Goal: Feedback & Contribution: Contribute content

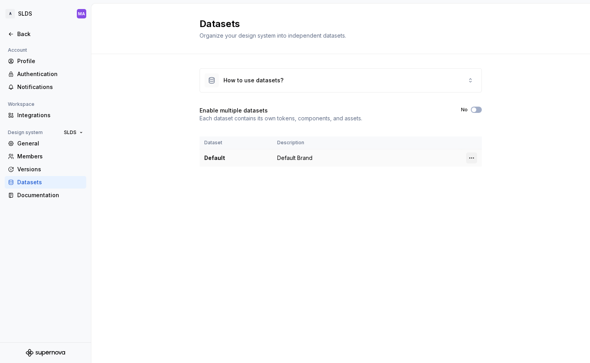
click at [471, 158] on html "A SLDS MA Back Account Profile Authentication Notifications Workspace Integrati…" at bounding box center [295, 181] width 590 height 363
click at [413, 187] on html "A SLDS MA Back Account Profile Authentication Notifications Workspace Integrati…" at bounding box center [295, 181] width 590 height 363
click at [477, 107] on button "No" at bounding box center [476, 110] width 11 height 6
click at [479, 108] on button "No" at bounding box center [476, 110] width 11 height 6
click at [45, 195] on div "Documentation" at bounding box center [50, 195] width 66 height 8
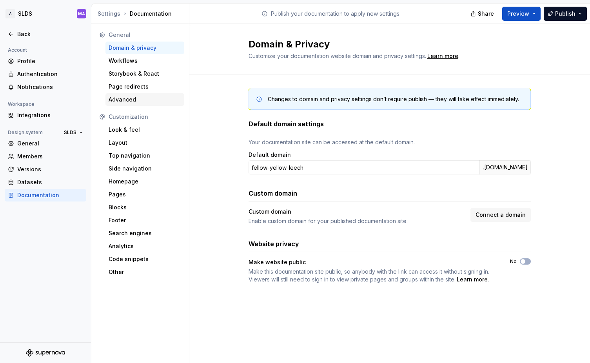
click at [154, 99] on div "Advanced" at bounding box center [145, 100] width 73 height 8
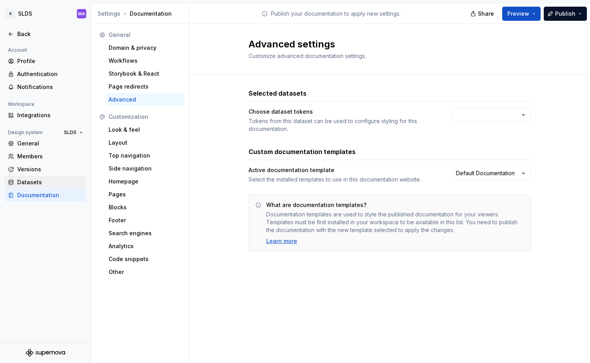
click at [33, 187] on div "Datasets" at bounding box center [46, 182] width 82 height 13
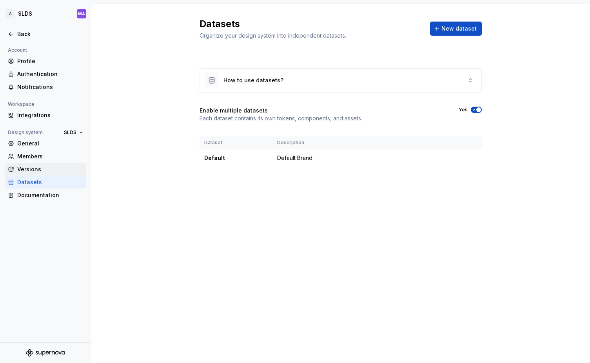
click at [35, 170] on div "Versions" at bounding box center [50, 169] width 66 height 8
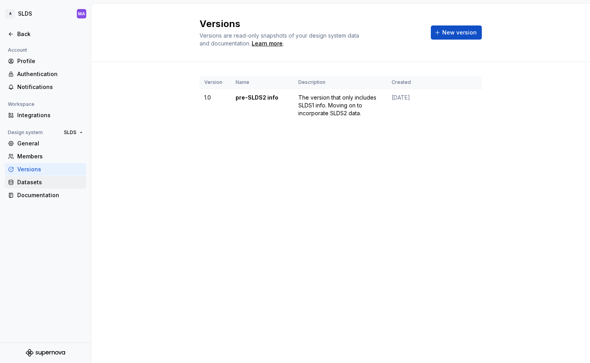
click at [51, 183] on div "Datasets" at bounding box center [50, 182] width 66 height 8
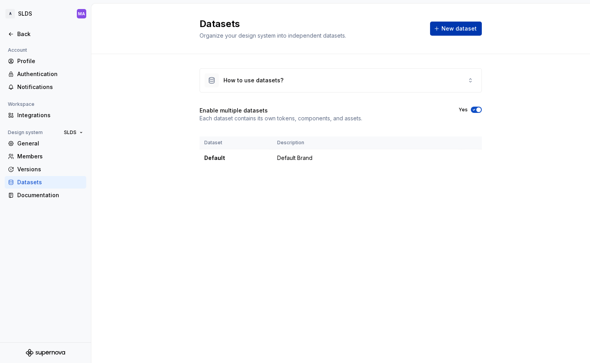
click at [453, 31] on span "New dataset" at bounding box center [458, 29] width 35 height 8
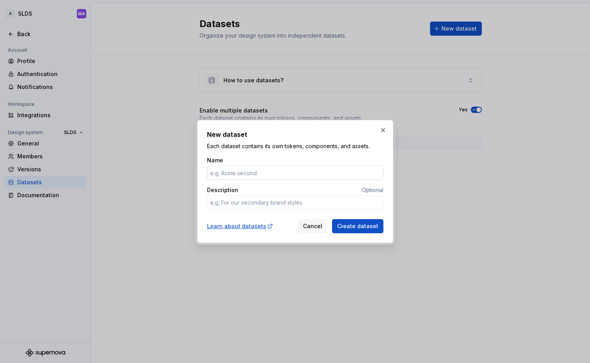
type textarea "*"
type input "SLDS1"
click at [312, 204] on textarea "Description" at bounding box center [295, 203] width 176 height 14
type textarea "*"
type textarea "I"
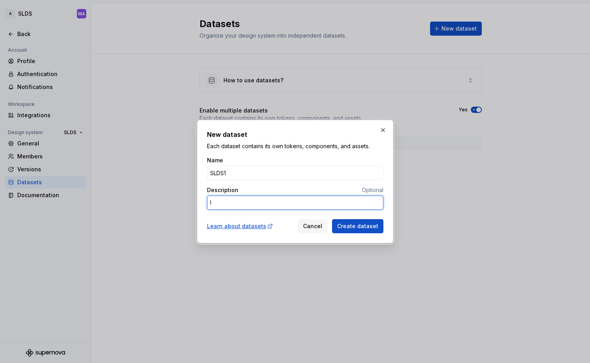
type textarea "*"
type textarea "In"
type textarea "*"
type textarea "Inf"
type textarea "*"
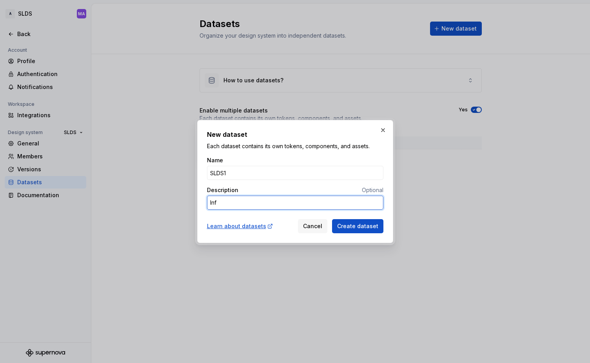
type textarea "Info"
type textarea "*"
type textarea "Infor"
type textarea "*"
type textarea "Inform"
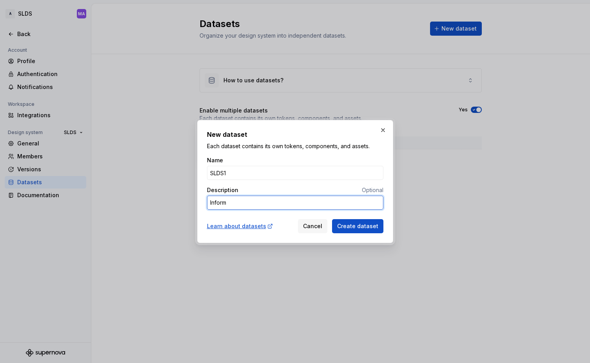
type textarea "*"
type textarea "Informa"
type textarea "*"
type textarea "Informat"
type textarea "*"
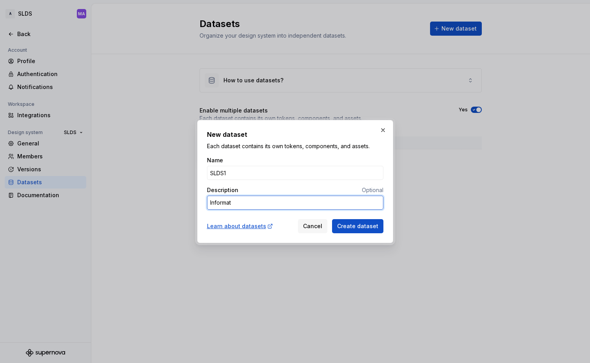
type textarea "Informati"
type textarea "*"
type textarea "Informatio"
type textarea "*"
type textarea "Information"
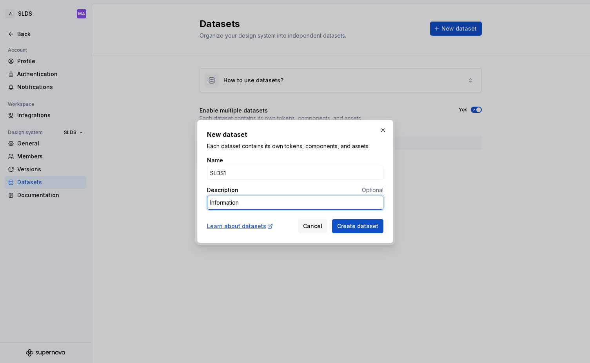
type textarea "*"
type textarea "Information"
type textarea "*"
type textarea "Information s"
type textarea "*"
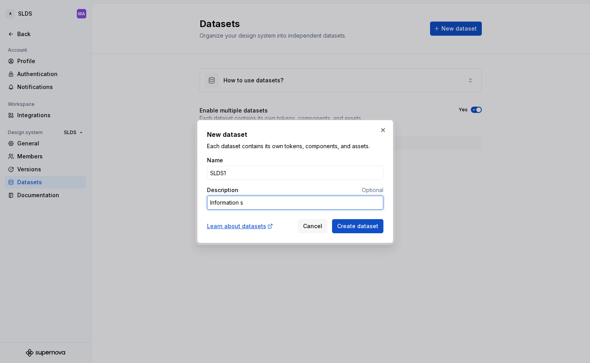
type textarea "Information sp"
type textarea "*"
type textarea "Information spe"
type textarea "*"
type textarea "SInformation spe"
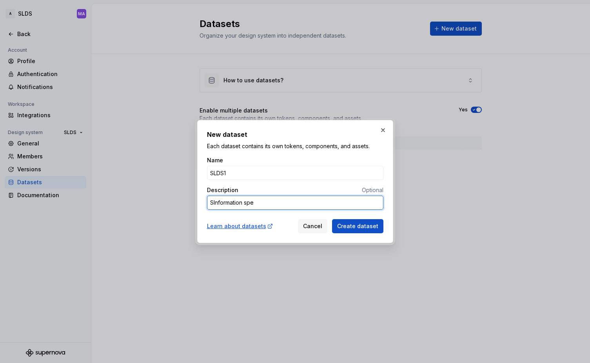
type textarea "*"
type textarea "SLInformation spe"
type textarea "*"
type textarea "SLDInformation spe"
type textarea "*"
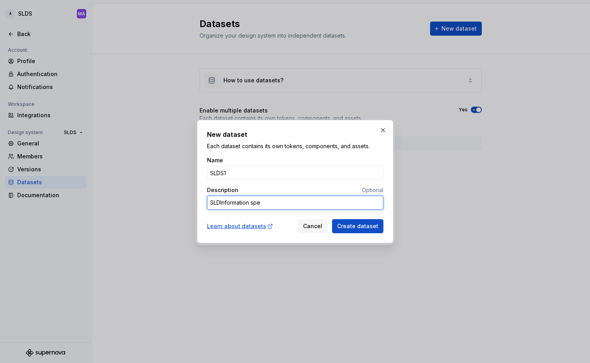
type textarea "SLDSInformation spe"
type textarea "*"
type textarea "SLDS1Information spe"
type textarea "*"
type textarea "SLDS1-Information spe"
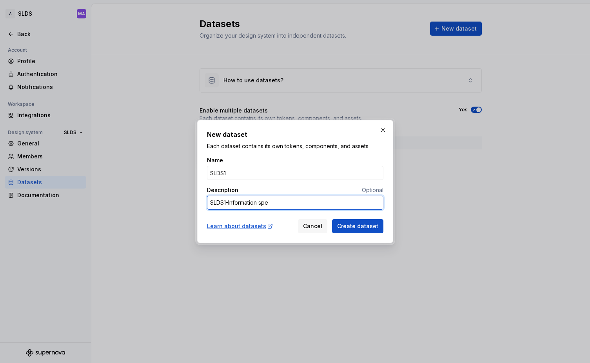
type textarea "*"
type textarea "SLDS1-sInformation spe"
type textarea "*"
type textarea "SLDS1-spInformation spe"
type textarea "*"
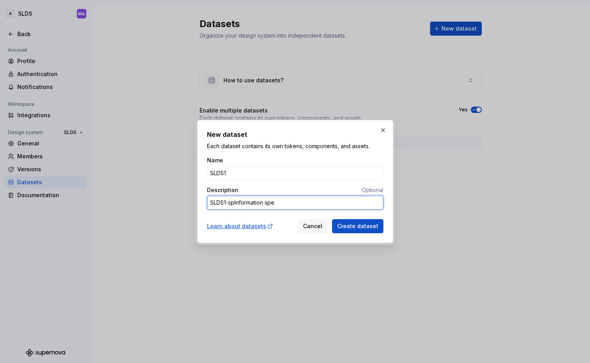
type textarea "SLDS1-speInformation spe"
type textarea "*"
type textarea "SLDS1-specInformation spe"
type textarea "*"
type textarea "SLDS1-speciInformation spe"
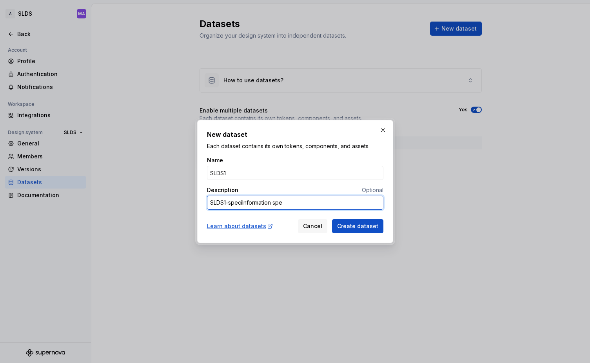
type textarea "*"
type textarea "SLDS1-specifInformation spe"
type textarea "*"
type textarea "SLDS1-specificInformation spe"
type textarea "*"
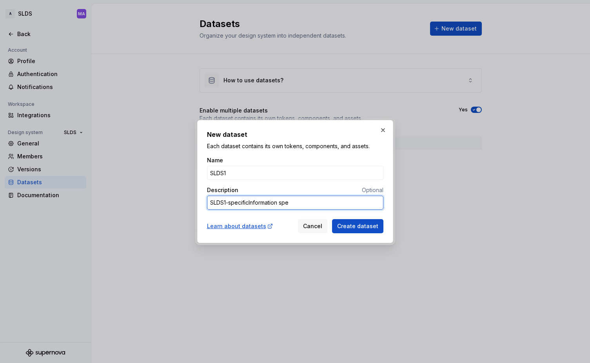
type textarea "SLDS1-specific Information spe"
type textarea "*"
type textarea "SLDS1-specific Information sp"
type textarea "*"
type textarea "SLDS1-specific Information s"
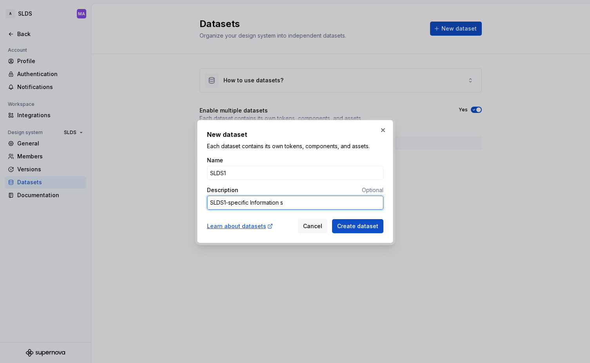
type textarea "*"
type textarea "SLDS1-specific Information"
type textarea "*"
type textarea "SLDS1-specific Information"
type textarea "*"
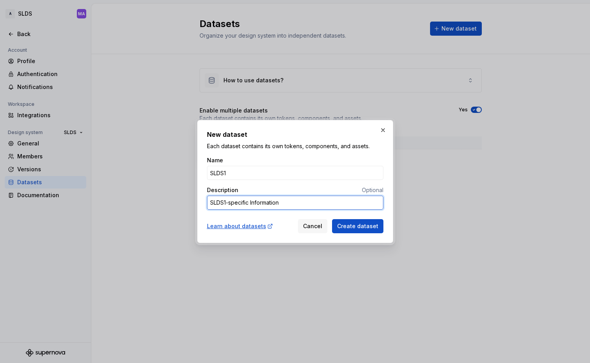
type textarea "SLDS1-specific nformation"
type textarea "*"
type textarea "SLDS1-specific information"
click at [239, 226] on div "Learn about datasets" at bounding box center [240, 226] width 66 height 8
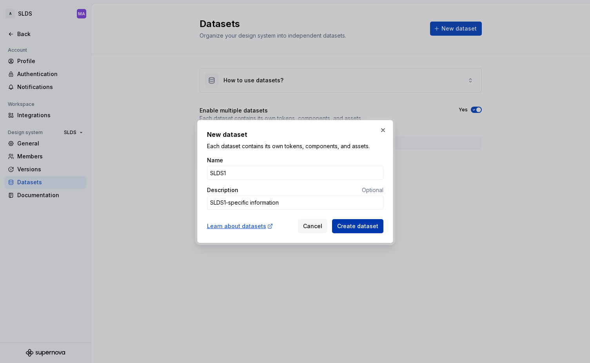
click at [358, 225] on span "Create dataset" at bounding box center [357, 226] width 41 height 8
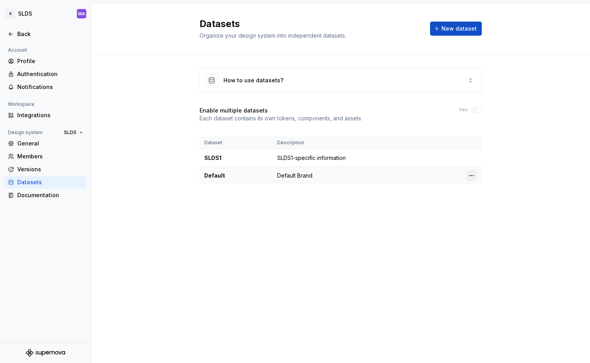
click at [470, 173] on html "A SLDS MA Back Account Profile Authentication Notifications Workspace Integrati…" at bounding box center [295, 181] width 590 height 363
click at [487, 189] on div "Edit details" at bounding box center [506, 191] width 51 height 8
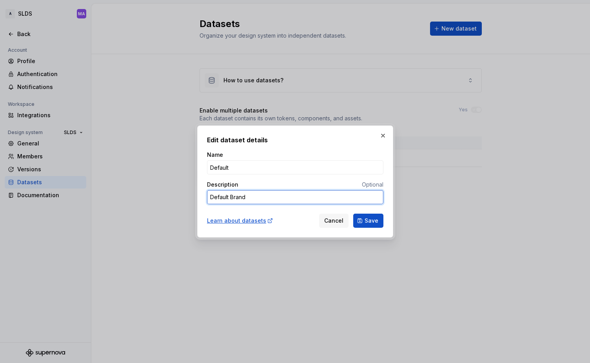
click at [255, 197] on textarea "Default Brand" at bounding box center [295, 197] width 176 height 14
type textarea "*"
type textarea "S"
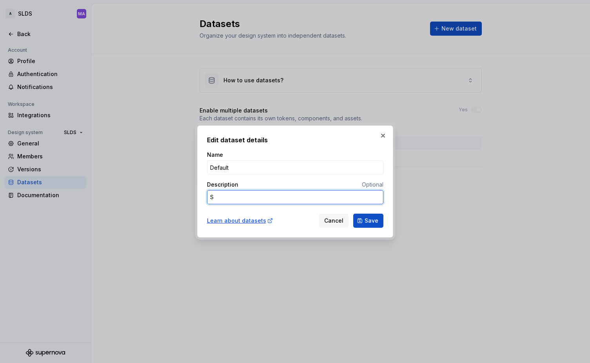
type textarea "*"
type textarea "SL"
type textarea "*"
type textarea "SLD"
type textarea "*"
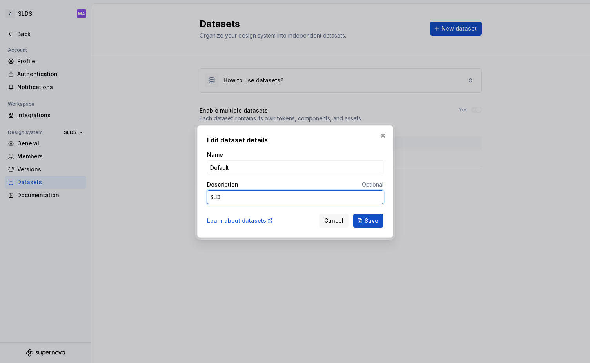
type textarea "SLDS"
type textarea "*"
type textarea "SLDS2"
type textarea "*"
type textarea "SLDS2-"
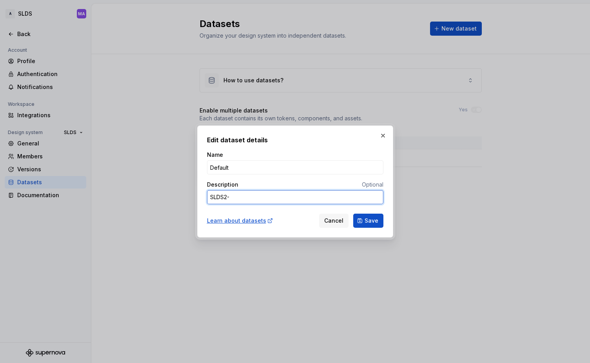
type textarea "*"
type textarea "SLDS2-s"
type textarea "*"
type textarea "SLDS2-sp"
type textarea "*"
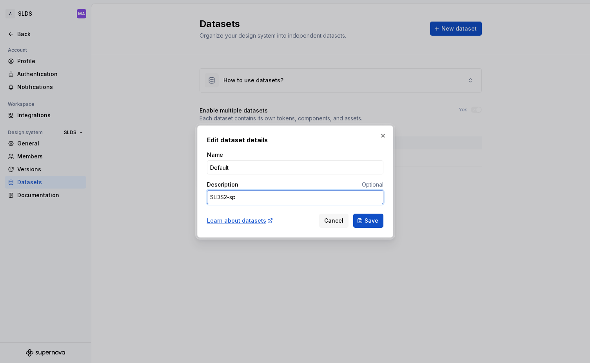
type textarea "SLDS2-spe"
type textarea "*"
type textarea "SLDS2-spec"
type textarea "*"
type textarea "SLDS2-speci"
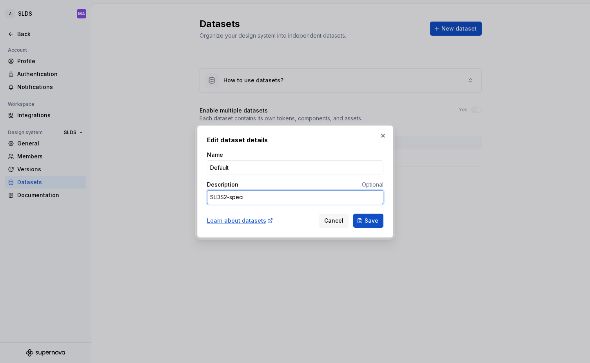
type textarea "*"
type textarea "SLDS2-specif"
type textarea "*"
type textarea "SLDS2-specifi"
type textarea "*"
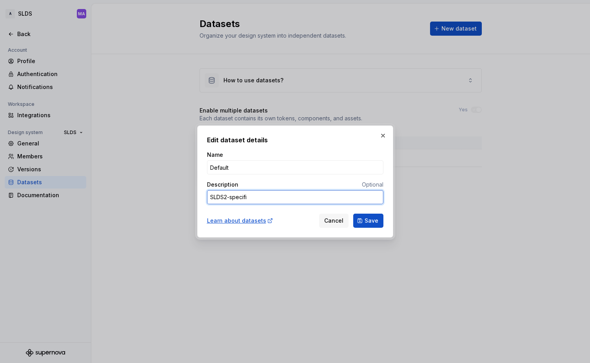
type textarea "SLDS2-specific"
type textarea "*"
type textarea "SLDS2-specific"
type textarea "*"
type textarea "SLDS2-specific i"
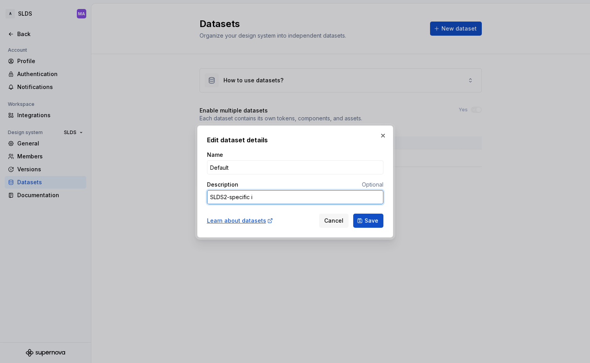
type textarea "*"
type textarea "SLDS2-specific in"
type textarea "*"
type textarea "SLDS2-specific inf"
type textarea "*"
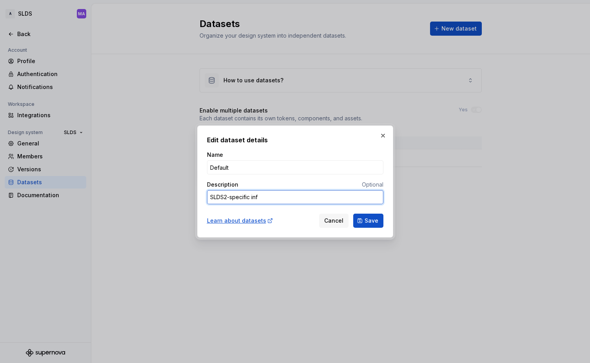
type textarea "SLDS2-specific info"
type textarea "*"
type textarea "SLDS2-specific infor"
type textarea "*"
type textarea "SLDS2-specific inform"
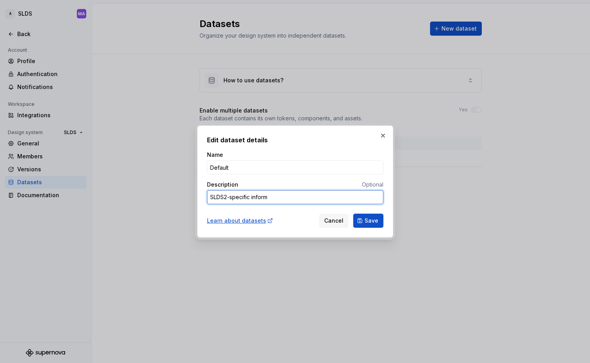
type textarea "*"
type textarea "SLDS2-specific informa"
type textarea "*"
type textarea "SLDS2-specific informat"
type textarea "*"
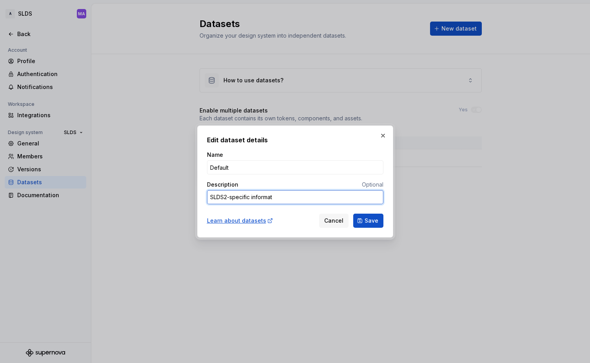
type textarea "SLDS2-specific informati"
type textarea "*"
type textarea "SLDS2-specific informatio"
type textarea "*"
type textarea "SLDS2-specific information"
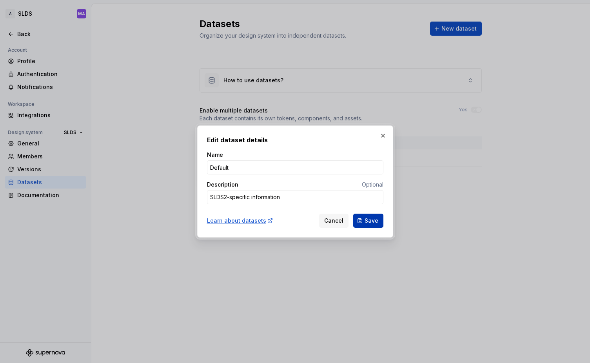
click at [368, 225] on button "Save" at bounding box center [368, 221] width 30 height 14
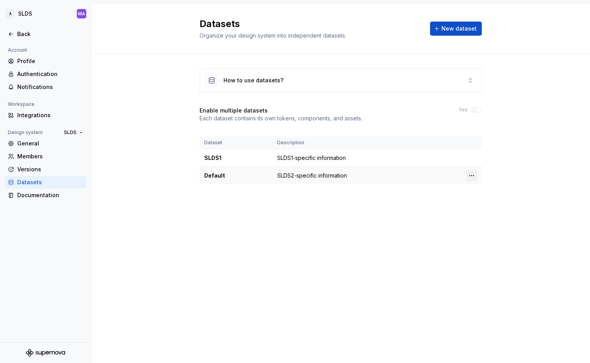
click at [470, 176] on html "A SLDS MA Back Account Profile Authentication Notifications Workspace Integrati…" at bounding box center [295, 181] width 590 height 363
click at [477, 189] on div "Edit details" at bounding box center [501, 191] width 67 height 13
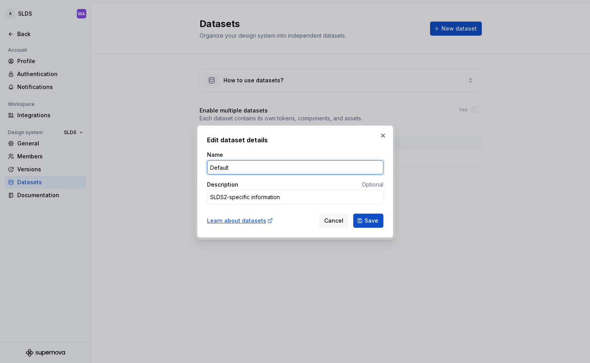
click at [231, 163] on input "Default" at bounding box center [295, 167] width 176 height 14
click at [337, 222] on span "Cancel" at bounding box center [333, 221] width 19 height 8
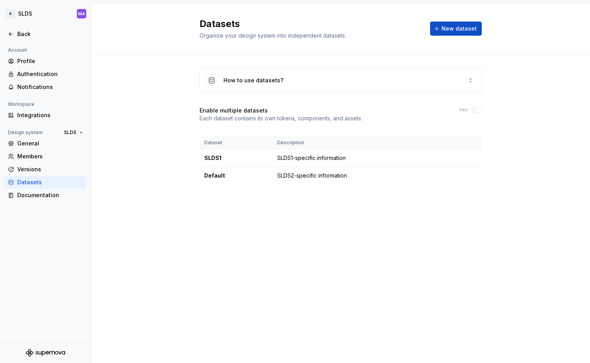
click at [484, 214] on div "How to use datasets? Enable multiple datasets Each dataset contains its own tok…" at bounding box center [340, 134] width 499 height 160
click at [468, 80] on icon at bounding box center [470, 80] width 6 height 6
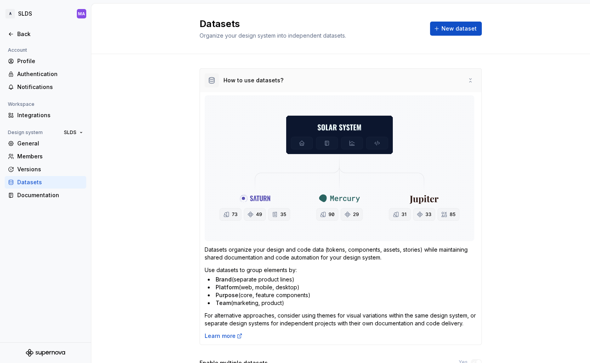
click at [470, 80] on icon at bounding box center [470, 80] width 6 height 6
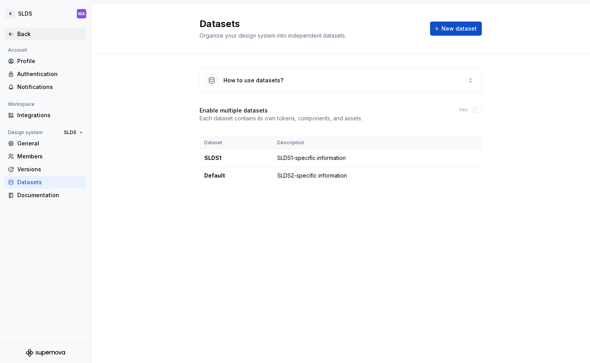
click at [12, 35] on icon at bounding box center [11, 34] width 6 height 6
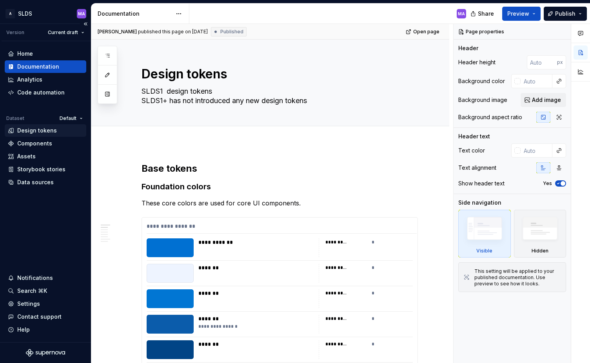
click at [29, 132] on div "Design tokens" at bounding box center [37, 131] width 40 height 8
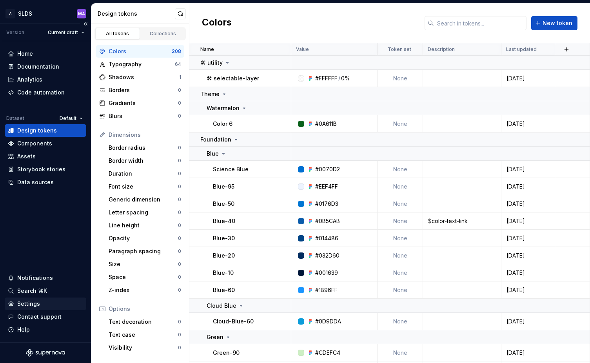
click at [32, 304] on div "Settings" at bounding box center [28, 304] width 23 height 8
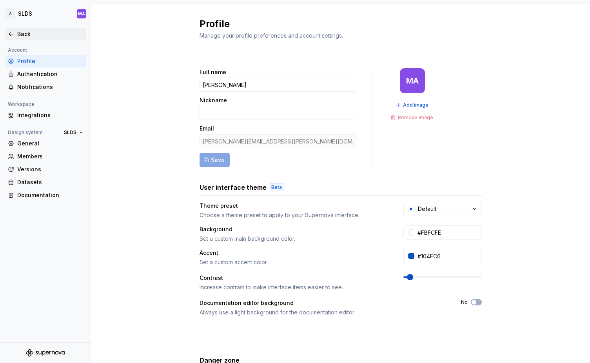
click at [5, 30] on div "Back" at bounding box center [46, 34] width 82 height 13
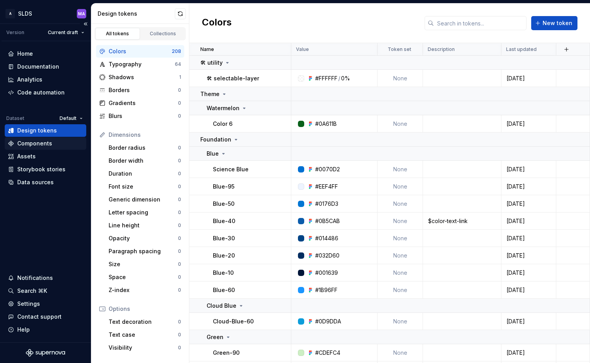
click at [47, 143] on div "Components" at bounding box center [34, 144] width 35 height 8
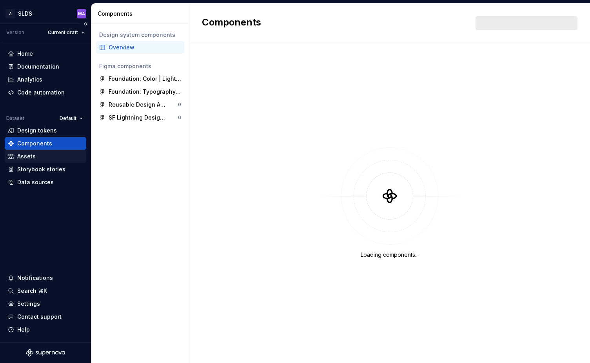
click at [45, 156] on div "Assets" at bounding box center [45, 156] width 75 height 8
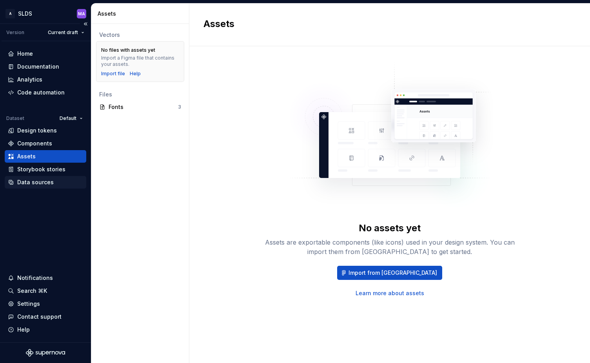
click at [41, 180] on div "Data sources" at bounding box center [35, 182] width 36 height 8
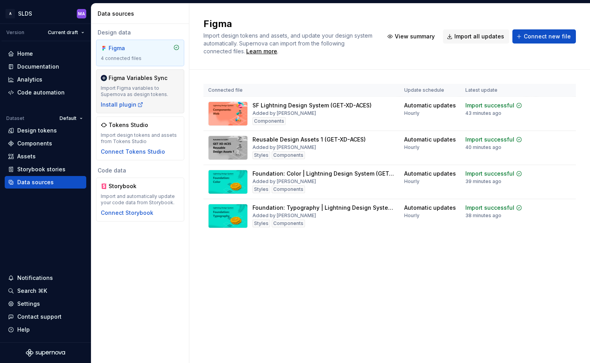
click at [143, 90] on div "Import Figma variables to Supernova as design tokens." at bounding box center [140, 91] width 79 height 13
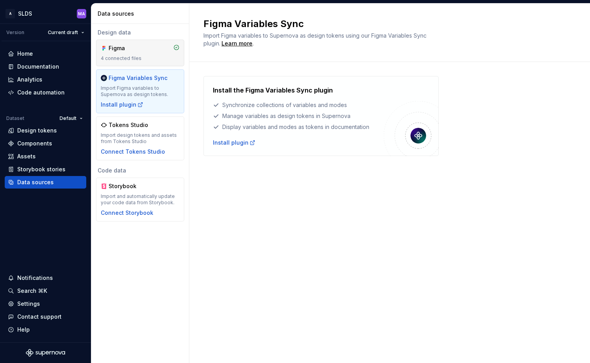
click at [146, 53] on div "Figma 4 connected files" at bounding box center [140, 52] width 79 height 17
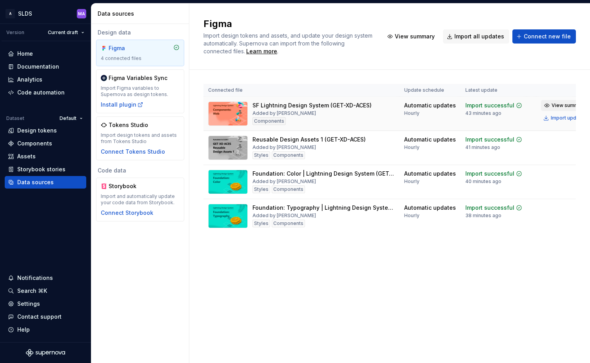
click at [557, 103] on span "View summary" at bounding box center [568, 105] width 34 height 6
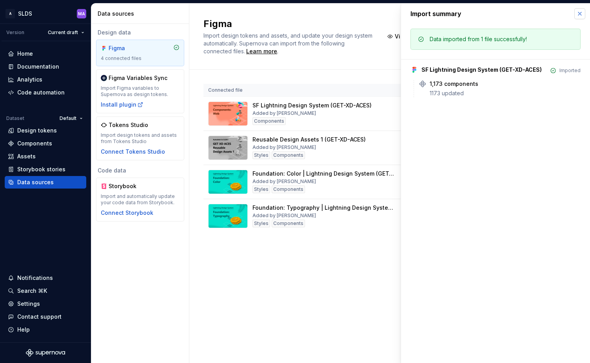
click at [580, 12] on button "button" at bounding box center [579, 13] width 11 height 11
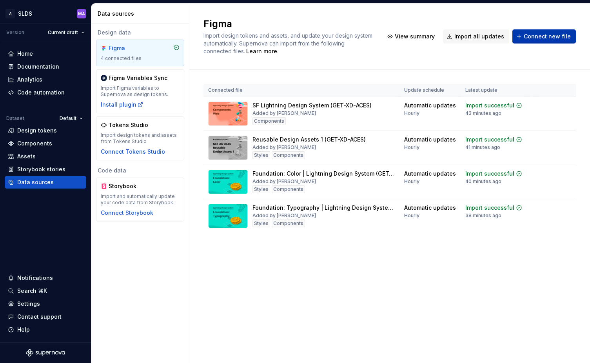
click at [548, 38] on span "Connect new file" at bounding box center [547, 37] width 47 height 8
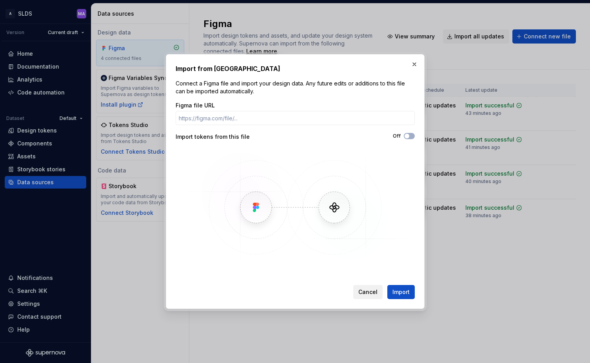
click at [366, 293] on span "Cancel" at bounding box center [367, 292] width 19 height 8
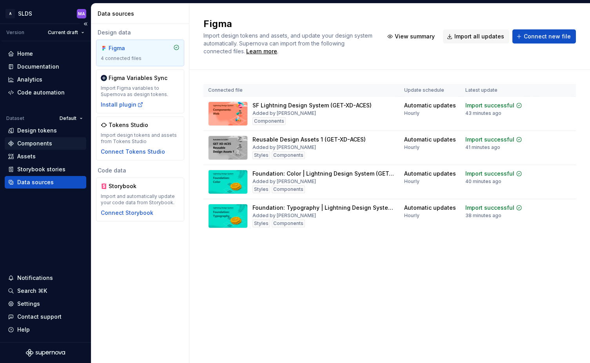
click at [37, 143] on div "Components" at bounding box center [34, 144] width 35 height 8
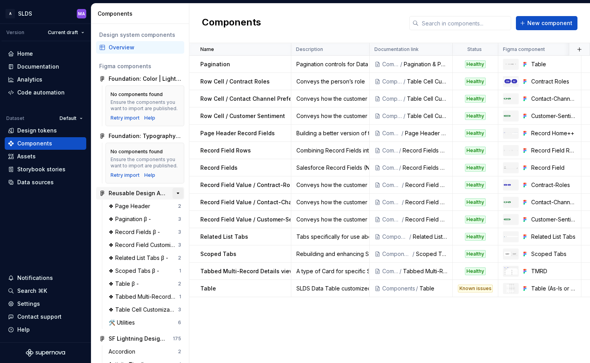
click at [178, 192] on button "button" at bounding box center [177, 193] width 11 height 11
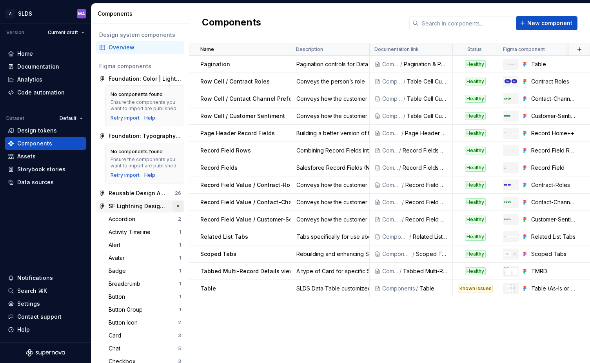
click at [178, 206] on button "button" at bounding box center [177, 206] width 11 height 11
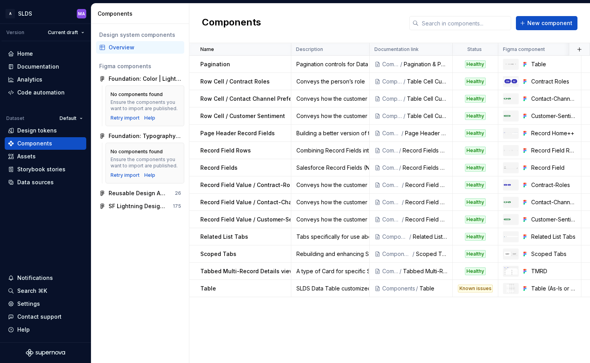
click at [135, 236] on div "Design system components Overview Figma components Foundation: Color | Lightnin…" at bounding box center [140, 193] width 98 height 339
click at [181, 79] on div "Foundation: Color | Lightning Design System (GET-XD-ACES)" at bounding box center [140, 79] width 88 height 13
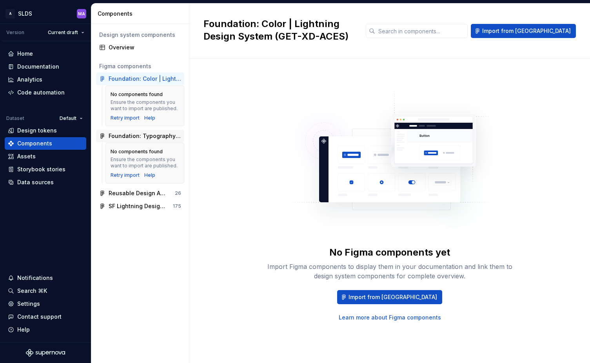
click at [173, 135] on div "Foundation: Typography | Lightning Design System (GET-XD-ACES)" at bounding box center [145, 136] width 73 height 8
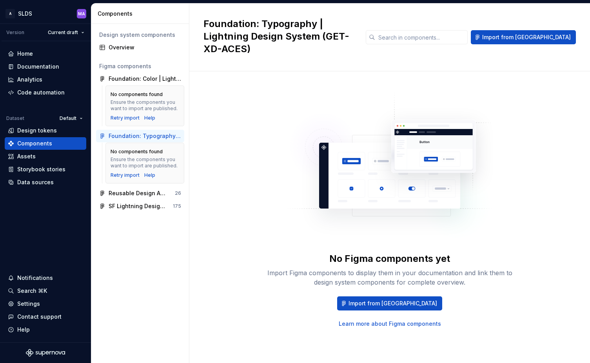
click at [158, 238] on div "Design system components Overview Figma components Foundation: Color | Lightnin…" at bounding box center [140, 193] width 98 height 339
click at [114, 48] on div "Overview" at bounding box center [145, 48] width 73 height 8
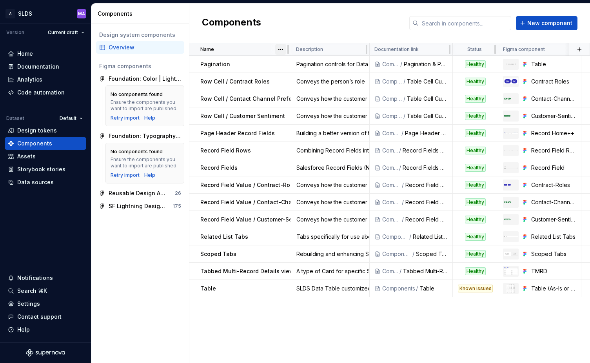
click at [280, 51] on html "A SLDS MA Version Current draft Home Documentation Analytics Code automation Da…" at bounding box center [295, 181] width 590 height 363
click at [323, 25] on html "A SLDS MA Version Current draft Home Documentation Analytics Code automation Da…" at bounding box center [295, 181] width 590 height 363
click at [572, 82] on link at bounding box center [570, 81] width 11 height 11
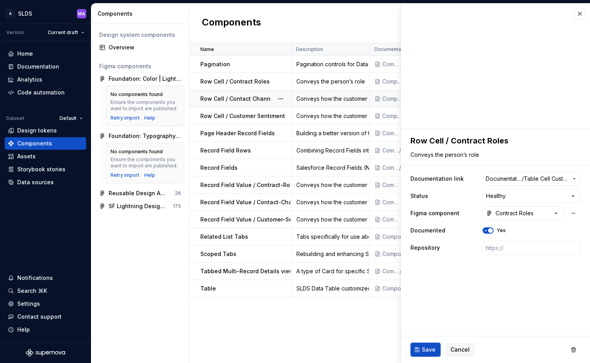
type textarea "*"
click at [579, 15] on button "button" at bounding box center [579, 13] width 11 height 11
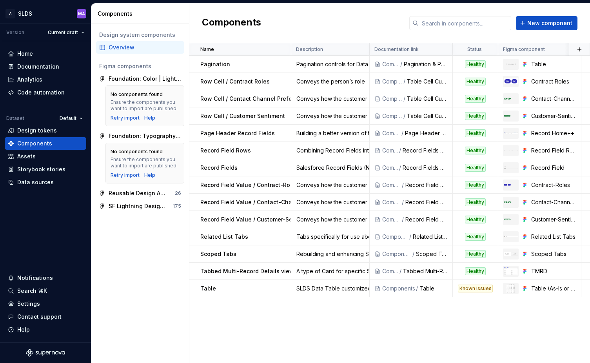
click at [130, 248] on div "Design system components Overview Figma components Foundation: Color | Lightnin…" at bounding box center [140, 193] width 98 height 339
click at [14, 143] on icon at bounding box center [11, 143] width 6 height 6
click at [21, 132] on div "Design tokens" at bounding box center [37, 131] width 40 height 8
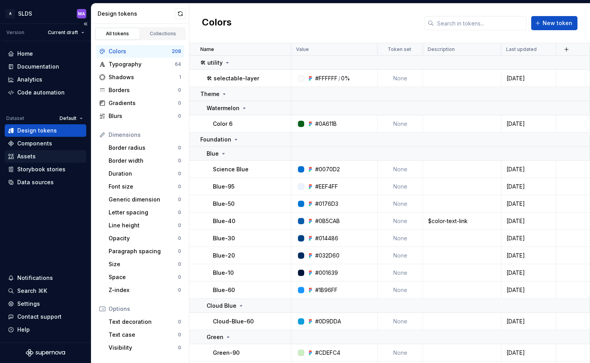
click at [29, 159] on div "Assets" at bounding box center [26, 156] width 18 height 8
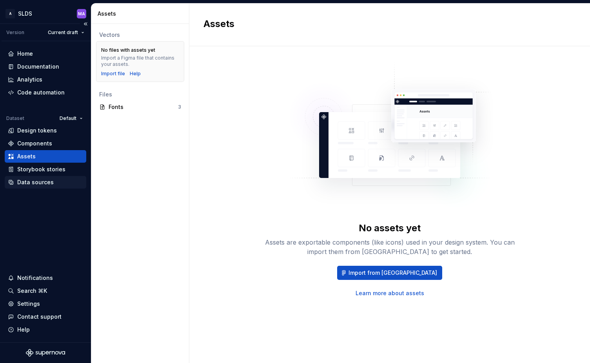
click at [44, 181] on div "Data sources" at bounding box center [35, 182] width 36 height 8
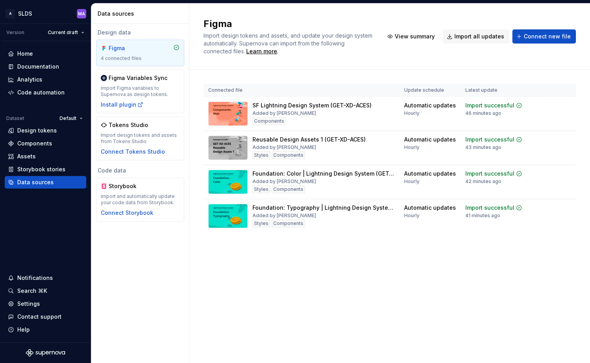
click at [154, 247] on div "Design data Figma 4 connected files Figma Variables Sync Import Figma variables…" at bounding box center [140, 193] width 98 height 339
click at [565, 36] on span "Connect new file" at bounding box center [547, 37] width 47 height 8
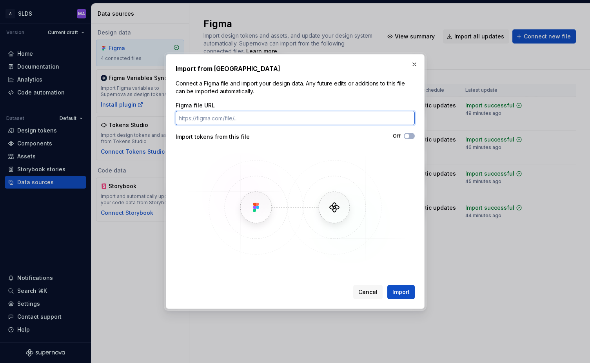
click at [279, 119] on input "Figma file URL" at bounding box center [295, 118] width 239 height 14
paste input "https://www.figma.com/design/NzHUUatn8BpgGA1ItrZghZ/Components-for-Web-%7C-Ligh…"
type input "https://www.figma.com/design/NzHUUatn8BpgGA1ItrZghZ/Components-for-Web-%7C-Ligh…"
paste input "[URL][DOMAIN_NAME]"
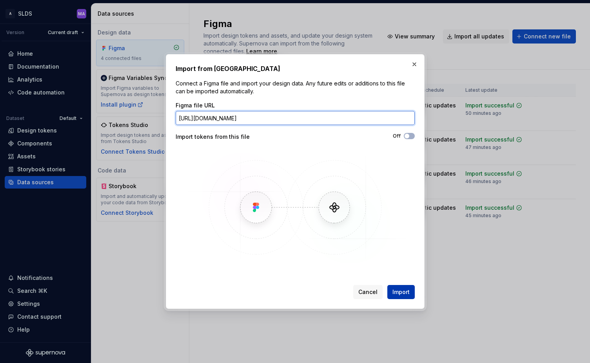
type input "[URL][DOMAIN_NAME]"
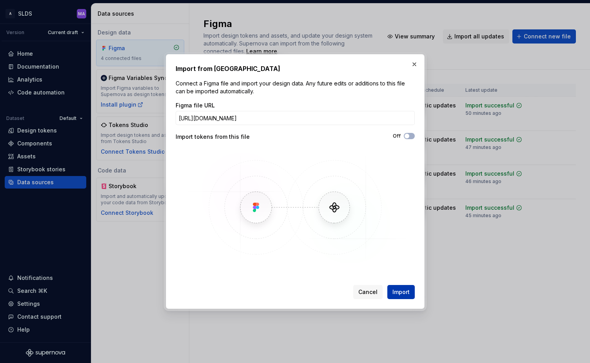
scroll to position [0, 0]
click at [403, 290] on span "Import" at bounding box center [400, 292] width 17 height 8
click at [360, 288] on span "Cancel" at bounding box center [367, 292] width 19 height 8
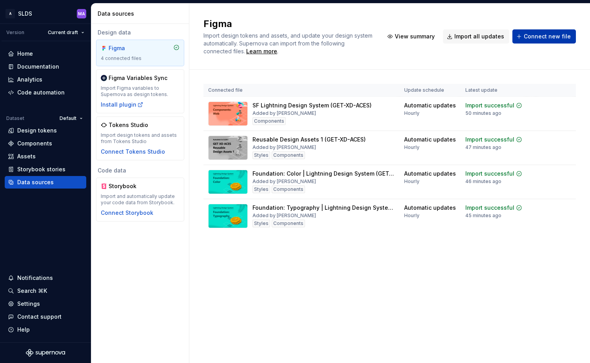
click at [539, 36] on span "Connect new file" at bounding box center [547, 37] width 47 height 8
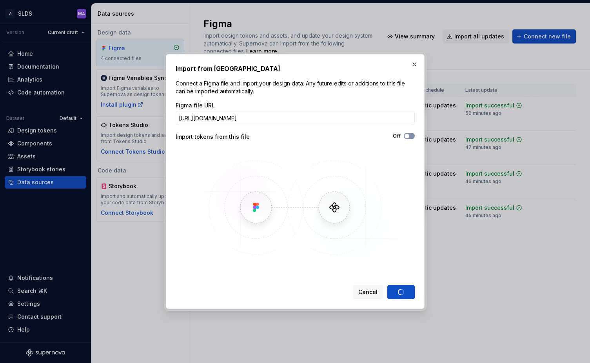
click at [412, 137] on button "Off" at bounding box center [409, 136] width 11 height 6
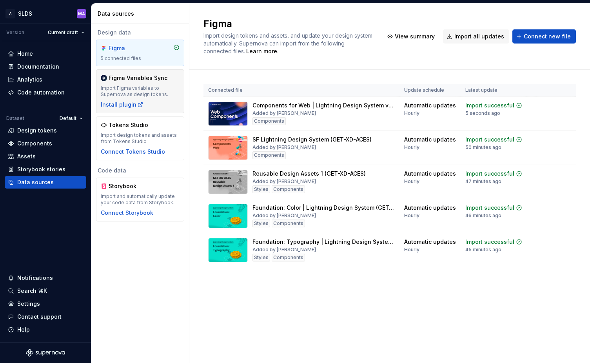
click at [158, 96] on div "Import Figma variables to Supernova as design tokens." at bounding box center [140, 91] width 79 height 13
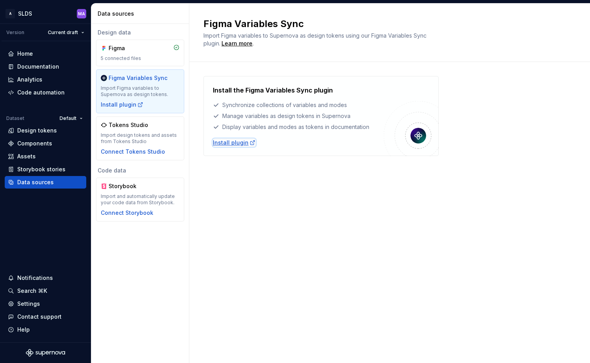
click at [249, 143] on icon at bounding box center [252, 143] width 6 height 6
click at [29, 304] on div "Settings" at bounding box center [28, 304] width 23 height 8
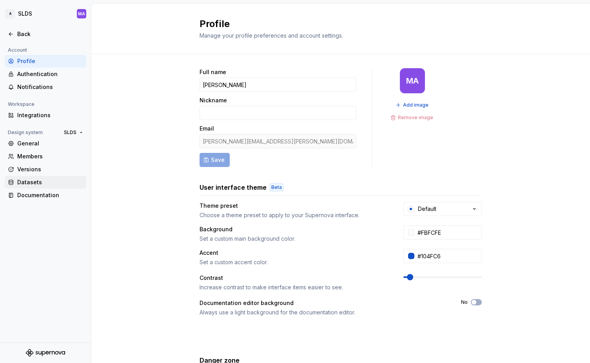
click at [41, 180] on div "Datasets" at bounding box center [50, 182] width 66 height 8
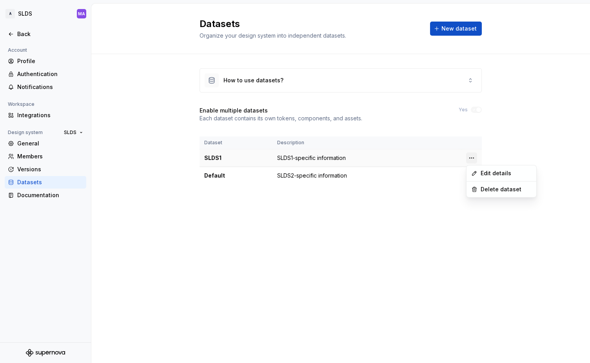
click at [473, 158] on html "A SLDS MA Back Account Profile Authentication Notifications Workspace Integrati…" at bounding box center [295, 181] width 590 height 363
click at [485, 172] on div "Edit details" at bounding box center [506, 173] width 51 height 8
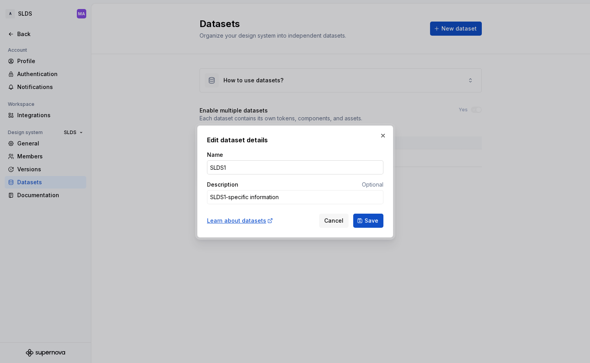
click at [230, 167] on input "SLDS1" at bounding box center [295, 167] width 176 height 14
type textarea "*"
type input "SLDS2"
click at [227, 196] on textarea "SLDS1-specific information" at bounding box center [295, 197] width 176 height 14
type textarea "*"
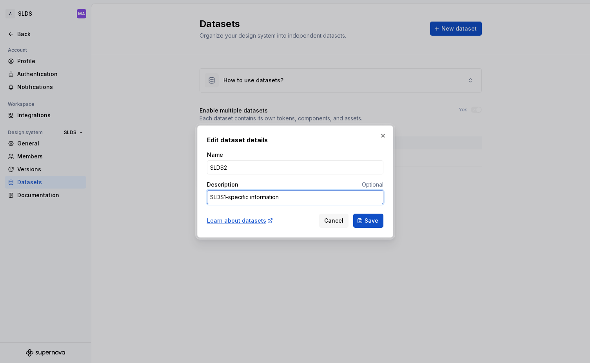
type textarea "SLDS-specific information"
type textarea "*"
type textarea "SLDS2-specific information"
click at [371, 218] on span "Save" at bounding box center [371, 221] width 14 height 8
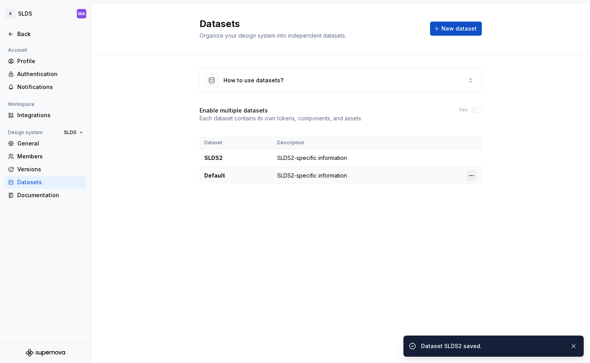
click at [473, 175] on html "A SLDS MA Back Account Profile Authentication Notifications Workspace Integrati…" at bounding box center [295, 181] width 590 height 363
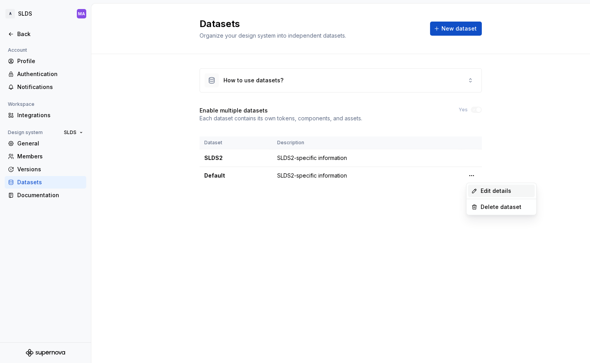
click at [488, 190] on div "Edit details" at bounding box center [506, 191] width 51 height 8
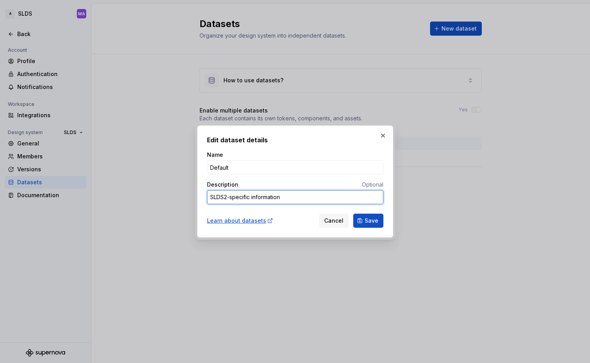
drag, startPoint x: 227, startPoint y: 198, endPoint x: 231, endPoint y: 205, distance: 8.8
click at [227, 199] on textarea "SLDS2-specific information" at bounding box center [295, 197] width 176 height 14
type textarea "*"
type textarea "SLDS-specific information"
type textarea "*"
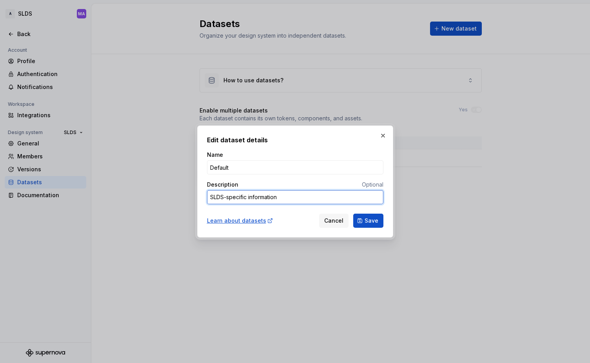
type textarea "SLDS1-specific information"
type textarea "*"
type textarea "SLDS1 -specific information"
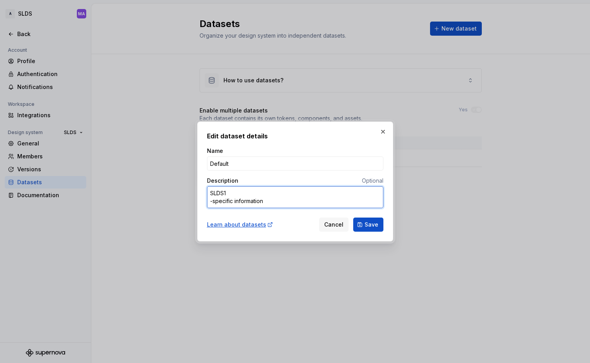
type textarea "*"
type textarea "SLDS1-specific information"
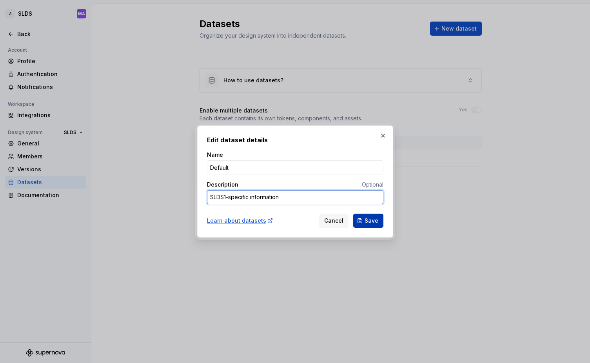
type textarea "*"
type textarea "SLDS1-specific information"
click at [370, 222] on span "Save" at bounding box center [371, 221] width 14 height 8
type textarea "*"
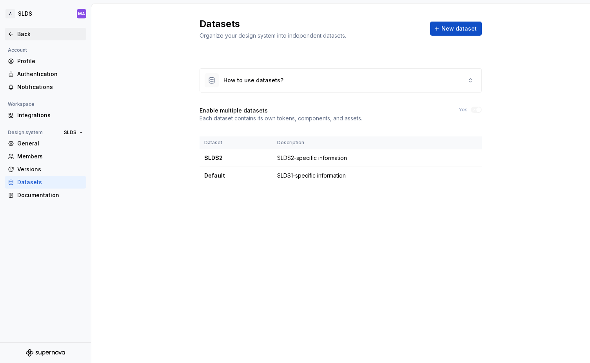
click at [11, 35] on icon at bounding box center [11, 34] width 6 height 6
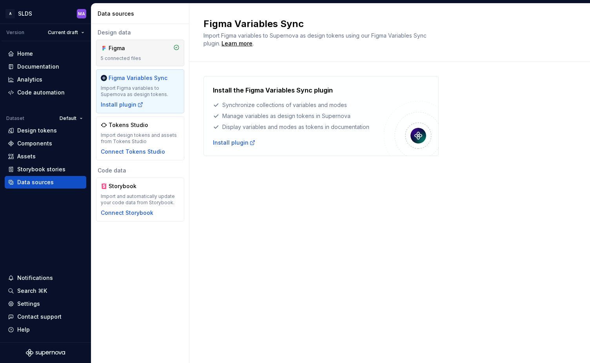
click at [133, 55] on div "5 connected files" at bounding box center [140, 58] width 79 height 6
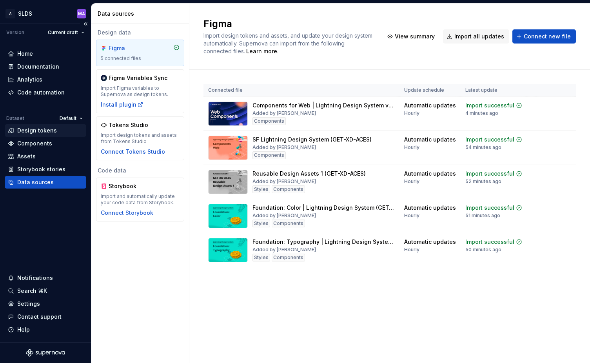
click at [44, 134] on div "Design tokens" at bounding box center [37, 131] width 40 height 8
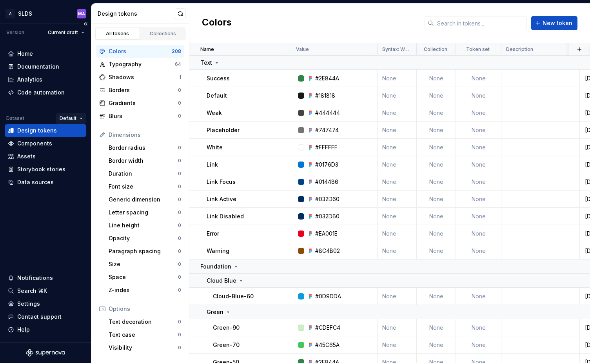
click at [80, 117] on html "A SLDS MA Version Current draft Home Documentation Analytics Code automation Da…" at bounding box center [295, 181] width 590 height 363
click at [87, 145] on div "SLDS2" at bounding box center [96, 146] width 51 height 8
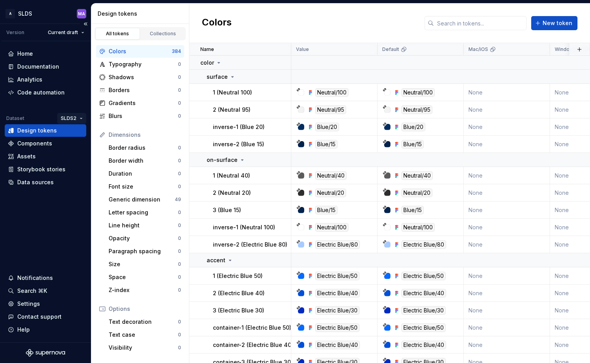
click at [80, 117] on html "A SLDS MA Version Current draft Home Documentation Analytics Code automation Da…" at bounding box center [295, 181] width 590 height 363
click at [83, 132] on div "Default" at bounding box center [98, 134] width 51 height 8
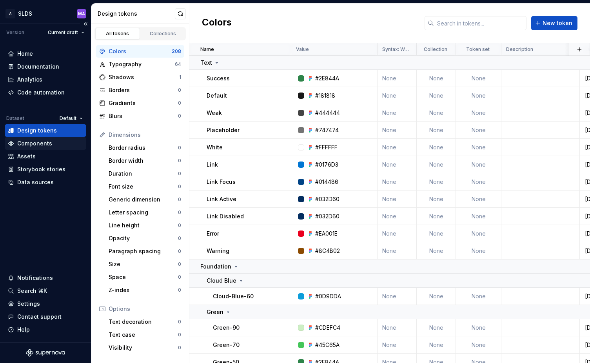
click at [64, 144] on div "Components" at bounding box center [45, 144] width 75 height 8
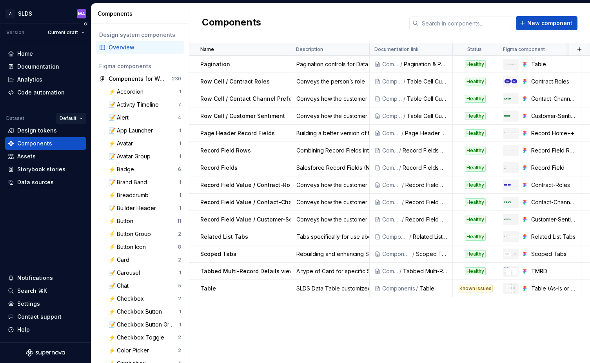
click at [81, 118] on html "A SLDS MA Version Current draft Home Documentation Analytics Code automation Da…" at bounding box center [295, 181] width 590 height 363
click at [80, 146] on div "SLDS2" at bounding box center [96, 146] width 51 height 8
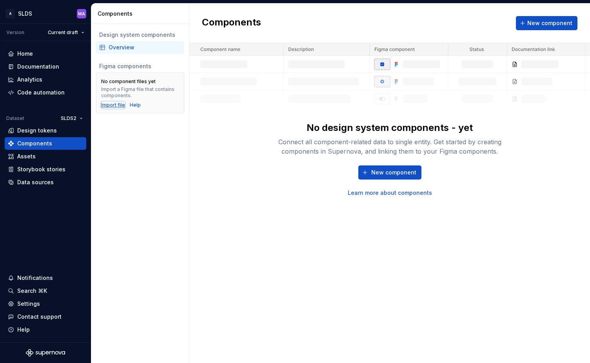
click at [115, 105] on div "Import file" at bounding box center [113, 105] width 24 height 6
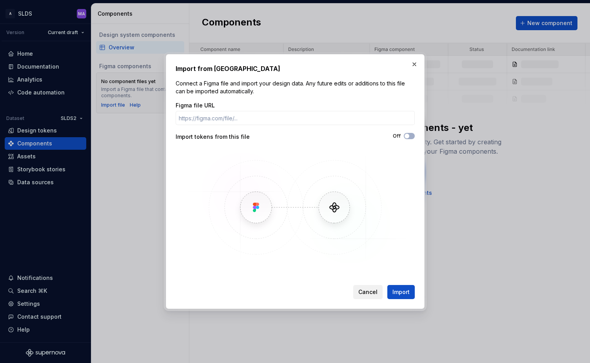
click at [367, 291] on span "Cancel" at bounding box center [367, 292] width 19 height 8
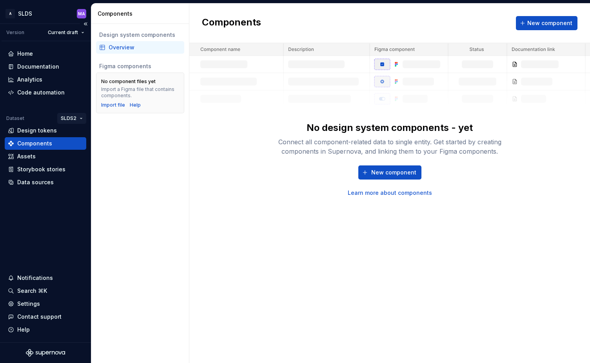
click at [78, 117] on html "A SLDS MA Version Current draft Home Documentation Analytics Code automation Da…" at bounding box center [295, 181] width 590 height 363
click at [78, 132] on div "Default" at bounding box center [98, 134] width 51 height 8
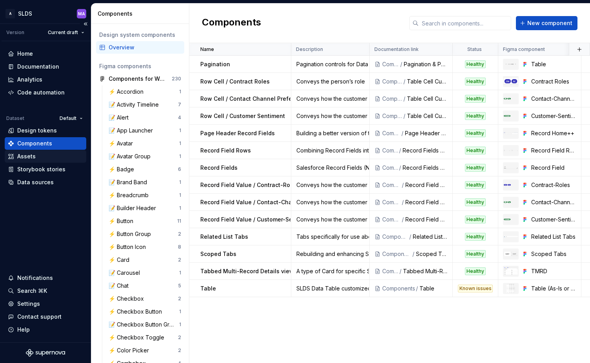
click at [50, 157] on div "Assets" at bounding box center [45, 156] width 75 height 8
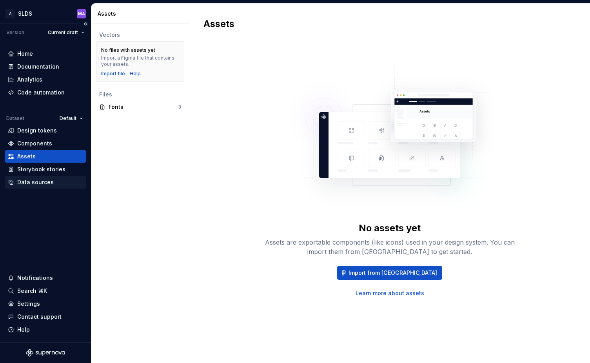
click at [44, 180] on div "Data sources" at bounding box center [35, 182] width 36 height 8
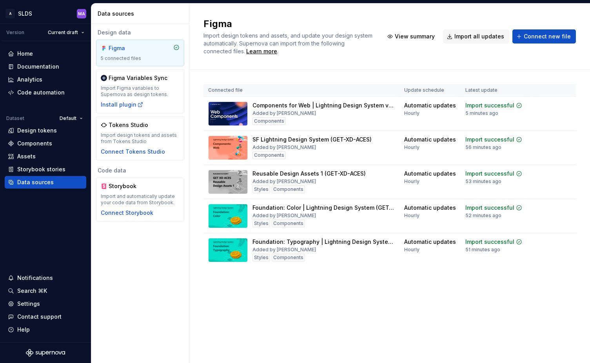
click at [517, 92] on th "Latest update" at bounding box center [494, 90] width 66 height 13
click at [541, 104] on button "View summary" at bounding box center [565, 105] width 49 height 11
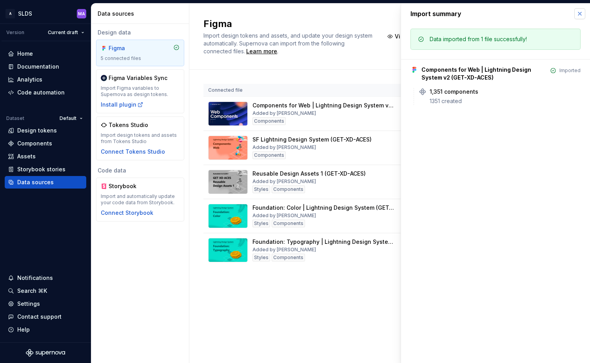
click at [580, 14] on button "button" at bounding box center [579, 13] width 11 height 11
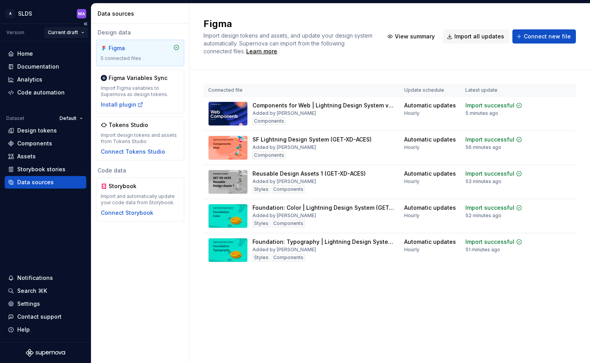
click at [80, 31] on html "A SLDS MA Version Current draft Home Documentation Analytics Code automation Da…" at bounding box center [295, 181] width 590 height 363
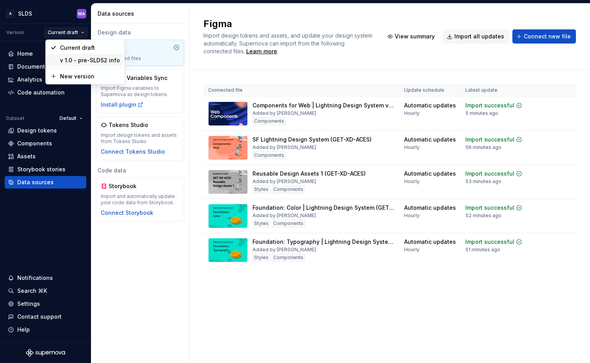
click at [77, 60] on div "v 1.0 - pre-SLDS2 info" at bounding box center [90, 60] width 60 height 8
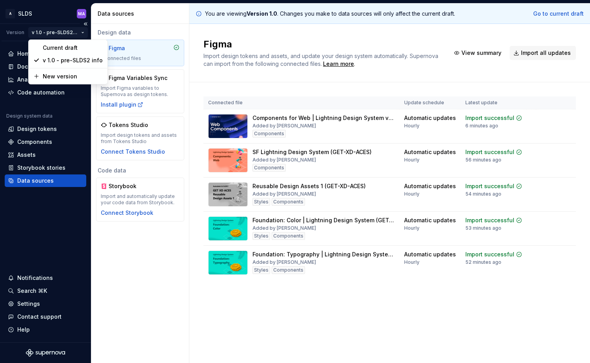
click at [83, 32] on html "A SLDS MA Version v 1.0 - pre-SLDS2 info Home Documentation Analytics Code auto…" at bounding box center [295, 181] width 590 height 363
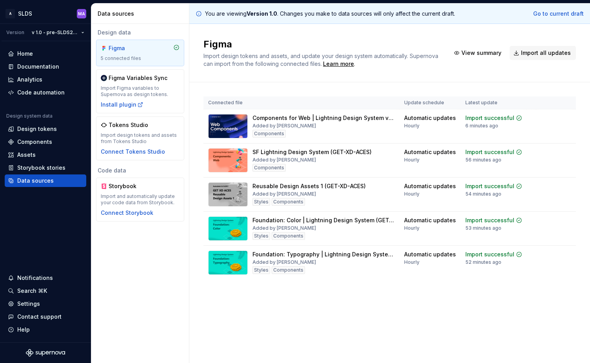
click at [328, 81] on html "A SLDS MA Version v 1.0 - pre-SLDS2 info Home Documentation Analytics Code auto…" at bounding box center [295, 181] width 590 height 363
click at [507, 118] on div "Import successful" at bounding box center [493, 118] width 57 height 8
click at [484, 118] on div "Import successful" at bounding box center [489, 118] width 49 height 8
drag, startPoint x: 471, startPoint y: 118, endPoint x: 393, endPoint y: 119, distance: 78.4
click at [471, 118] on div "Import successful" at bounding box center [489, 118] width 49 height 8
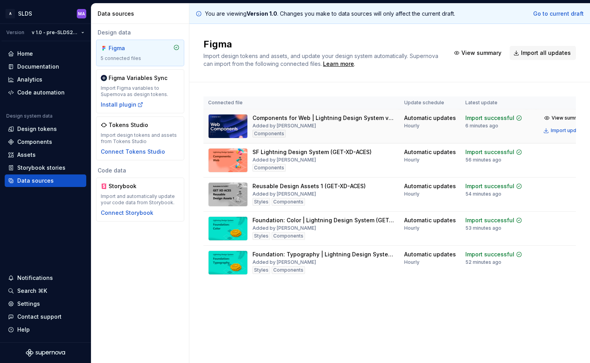
click at [269, 133] on div "Components" at bounding box center [268, 134] width 33 height 8
click at [266, 121] on div "Components for Web | Lightning Design System v2 (GET-XD-ACES)" at bounding box center [323, 118] width 142 height 8
click at [557, 14] on link "Go to current draft" at bounding box center [558, 14] width 51 height 8
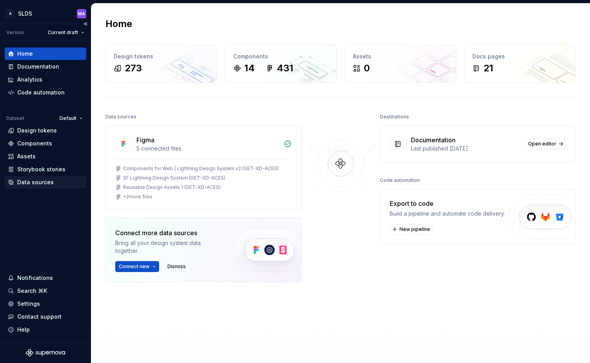
click at [38, 182] on div "Data sources" at bounding box center [35, 182] width 36 height 8
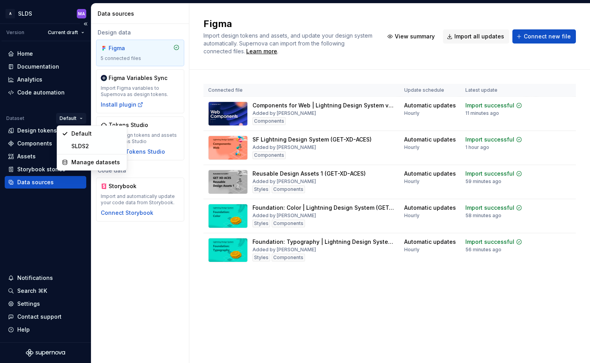
click at [80, 118] on html "A SLDS MA Version Current draft Home Documentation Analytics Code automation Da…" at bounding box center [295, 181] width 590 height 363
click at [103, 161] on div "Manage datasets" at bounding box center [96, 162] width 51 height 8
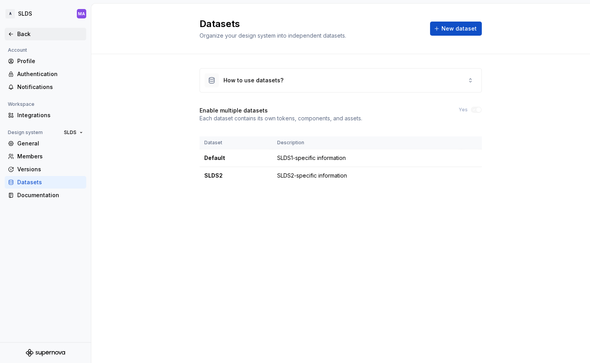
click at [16, 34] on div "Back" at bounding box center [45, 34] width 75 height 8
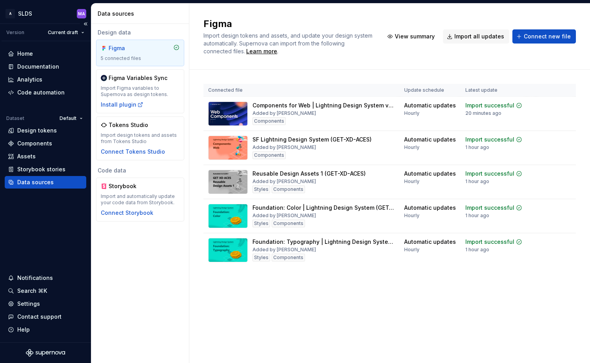
click at [20, 182] on div "Data sources" at bounding box center [35, 182] width 36 height 8
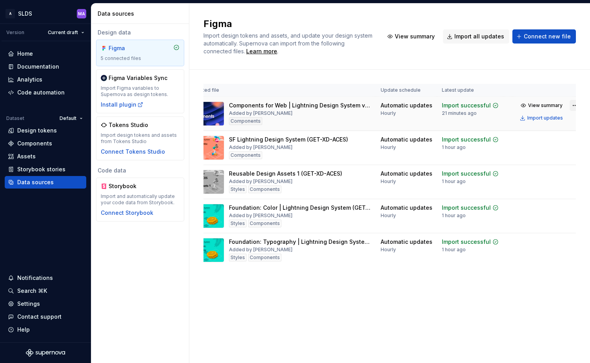
click at [566, 104] on html "A SLDS MA Version Current draft Home Documentation Analytics Code automation Da…" at bounding box center [295, 181] width 590 height 363
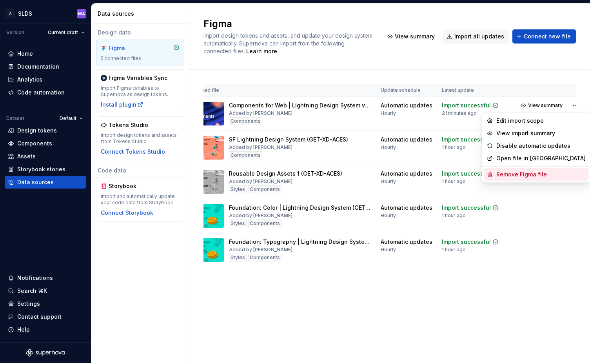
click at [529, 174] on div "Remove Figma file" at bounding box center [540, 174] width 89 height 8
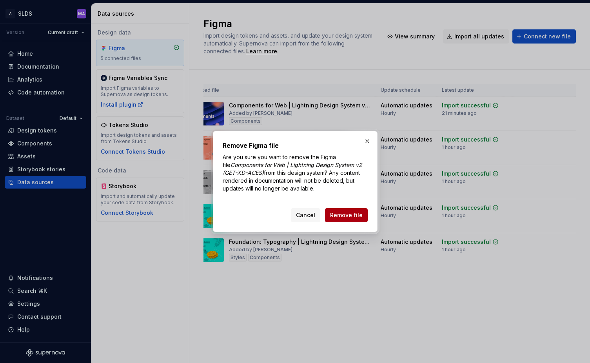
click at [350, 214] on span "Remove file" at bounding box center [346, 215] width 33 height 8
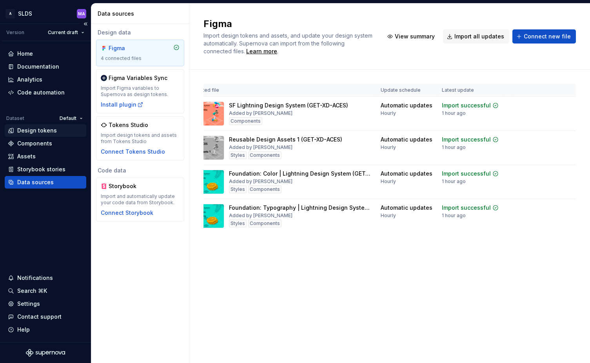
click at [33, 133] on div "Design tokens" at bounding box center [37, 131] width 40 height 8
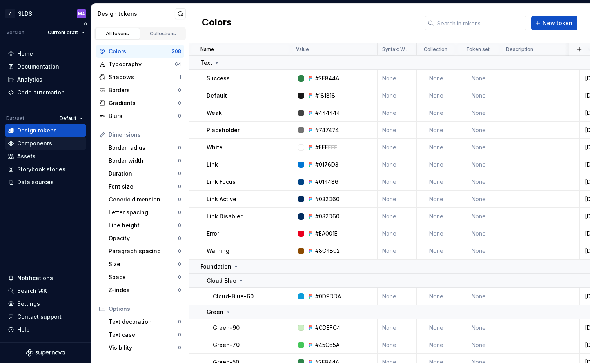
click at [44, 143] on div "Components" at bounding box center [34, 144] width 35 height 8
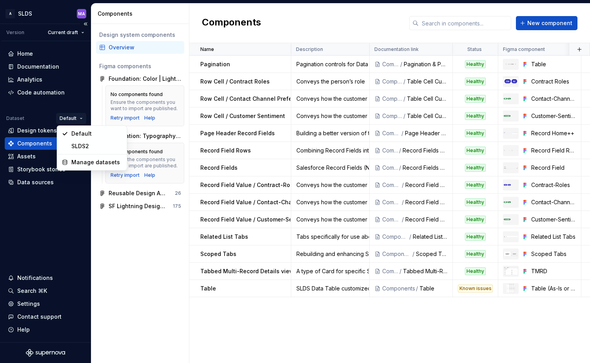
click at [82, 116] on html "A SLDS MA Version Current draft Home Documentation Analytics Code automation Da…" at bounding box center [295, 181] width 590 height 363
click at [81, 143] on div "SLDS2" at bounding box center [96, 146] width 51 height 8
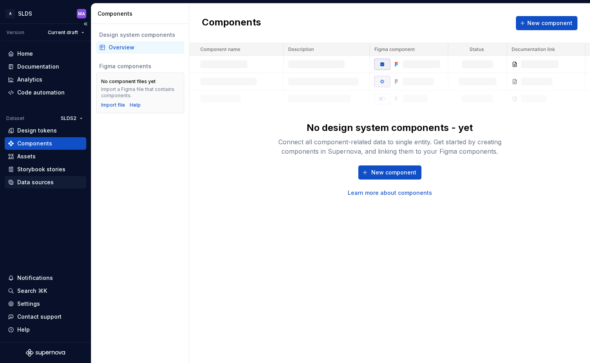
click at [36, 181] on div "Data sources" at bounding box center [35, 182] width 36 height 8
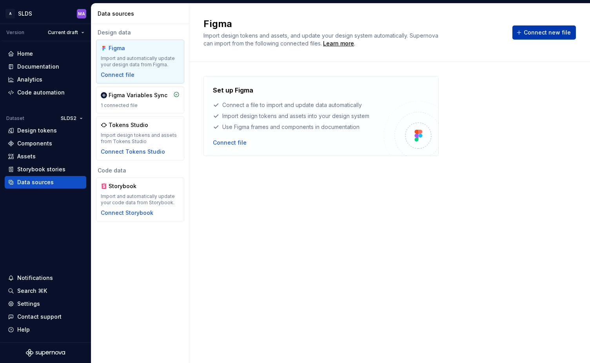
click at [551, 30] on span "Connect new file" at bounding box center [547, 33] width 47 height 8
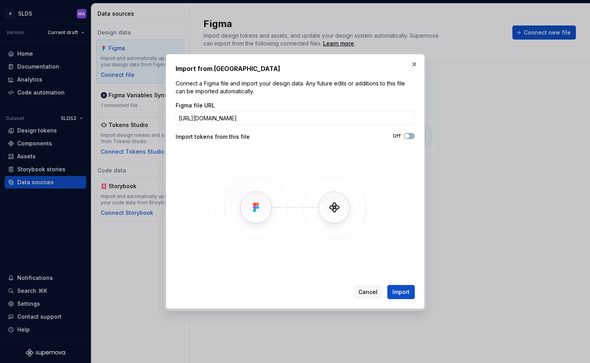
scroll to position [0, 240]
type input "[URL][DOMAIN_NAME]"
click at [410, 135] on icon "button" at bounding box center [407, 136] width 6 height 5
click at [403, 291] on span "Import" at bounding box center [400, 292] width 17 height 8
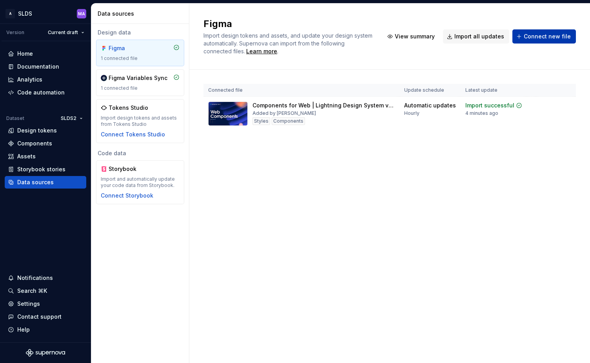
click at [557, 35] on span "Connect new file" at bounding box center [547, 37] width 47 height 8
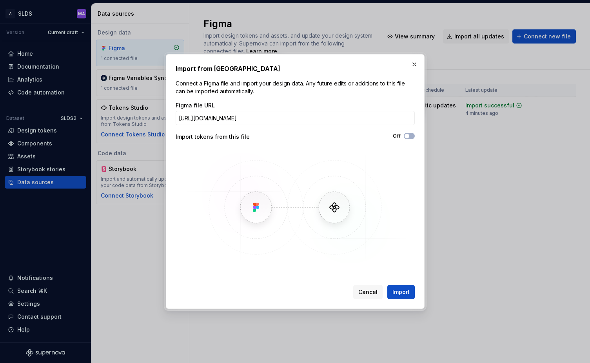
scroll to position [0, 223]
type input "https://www.figma.com/design/olF3IehD0aO4wMmrajTEw4/Foundation--Icons-v2-%7C-Li…"
click at [410, 136] on button "Off" at bounding box center [409, 136] width 11 height 6
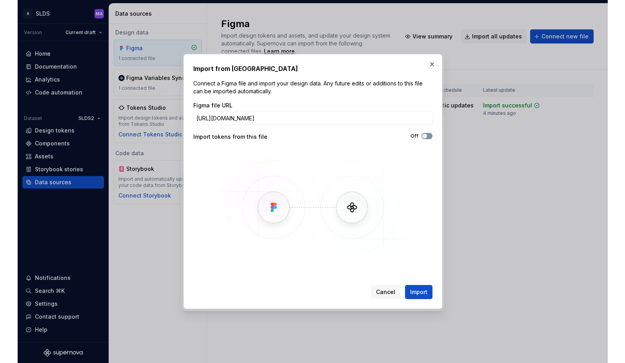
scroll to position [0, 0]
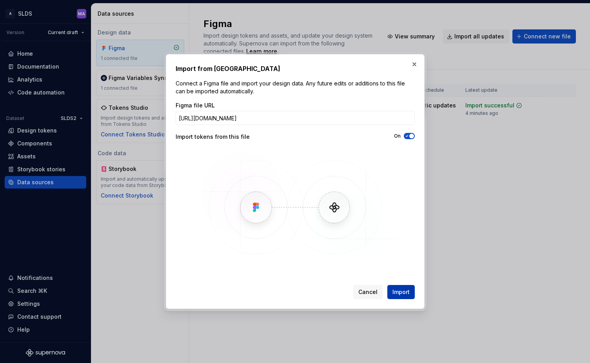
click at [404, 292] on span "Import" at bounding box center [400, 292] width 17 height 8
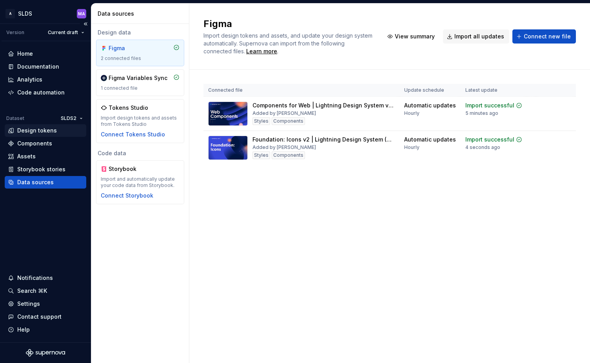
click at [47, 132] on div "Design tokens" at bounding box center [37, 131] width 40 height 8
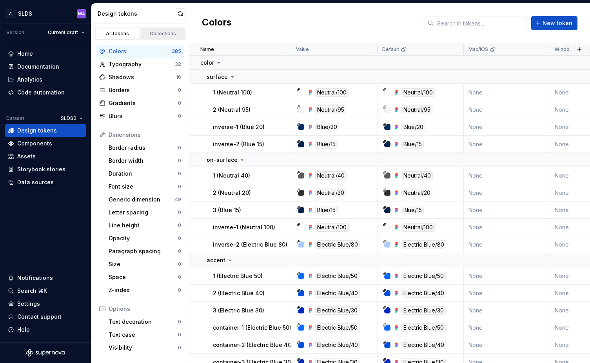
click at [158, 35] on div "Collections" at bounding box center [162, 34] width 39 height 6
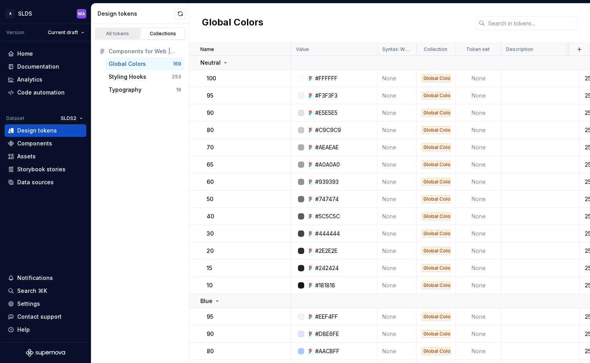
click at [116, 33] on div "All tokens" at bounding box center [117, 34] width 39 height 6
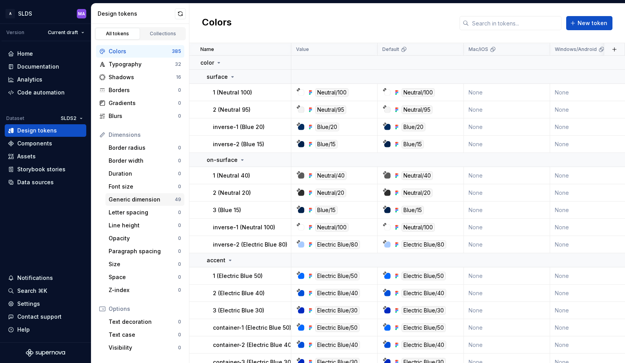
click at [151, 199] on div "Generic dimension" at bounding box center [142, 200] width 66 height 8
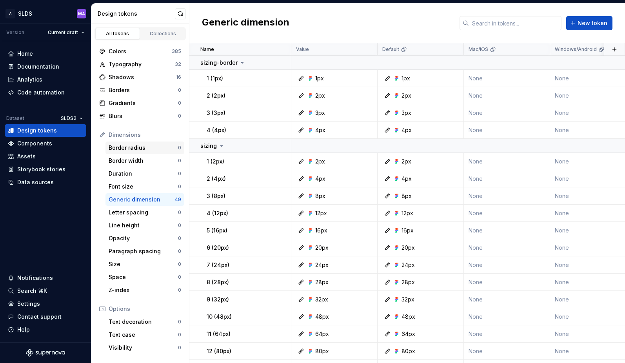
click at [147, 148] on div "Border radius" at bounding box center [143, 148] width 69 height 8
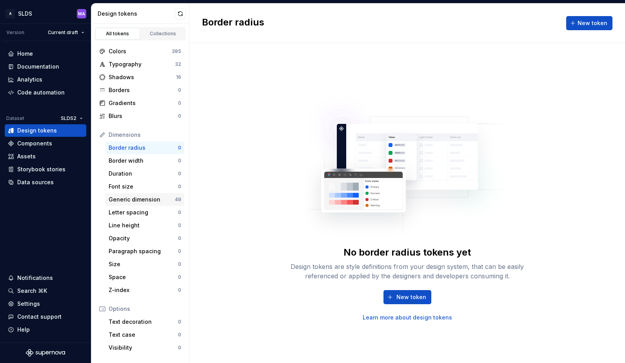
click at [135, 199] on div "Generic dimension" at bounding box center [142, 200] width 66 height 8
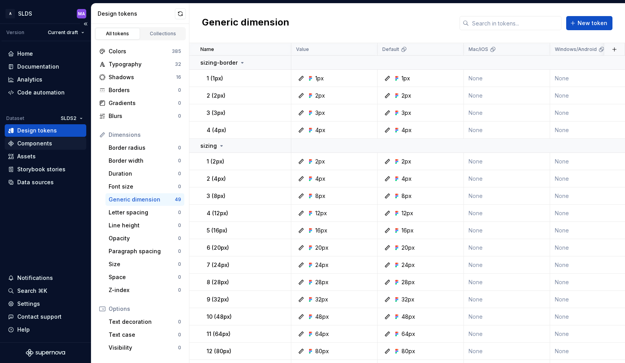
click at [51, 140] on div "Components" at bounding box center [45, 144] width 75 height 8
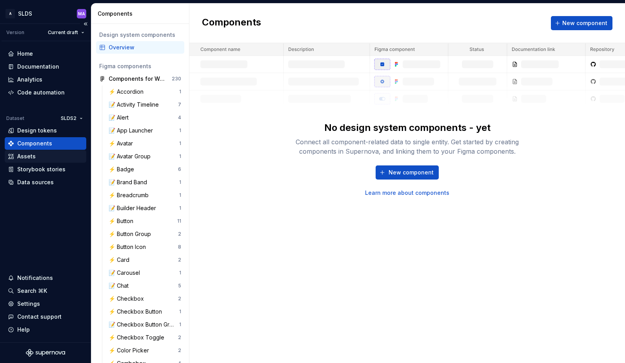
click at [52, 156] on div "Assets" at bounding box center [45, 156] width 75 height 8
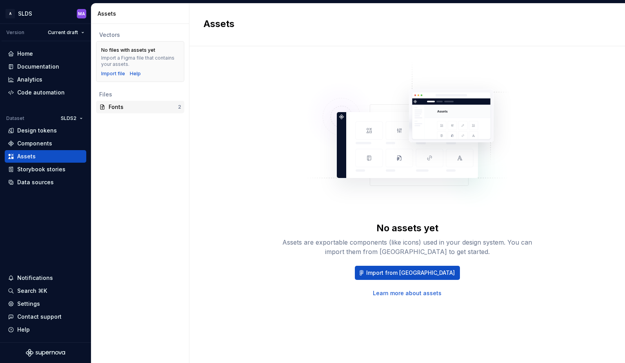
click at [140, 110] on div "Fonts" at bounding box center [143, 107] width 69 height 8
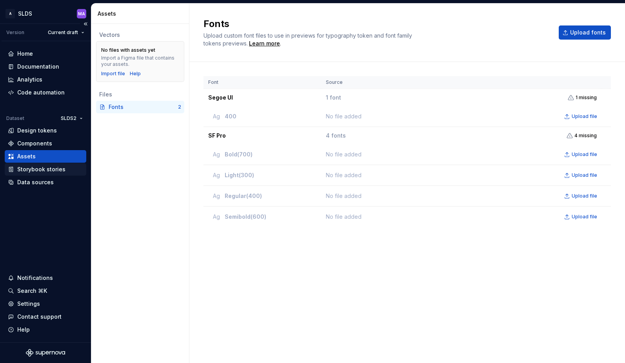
click at [25, 167] on div "Storybook stories" at bounding box center [41, 169] width 48 height 8
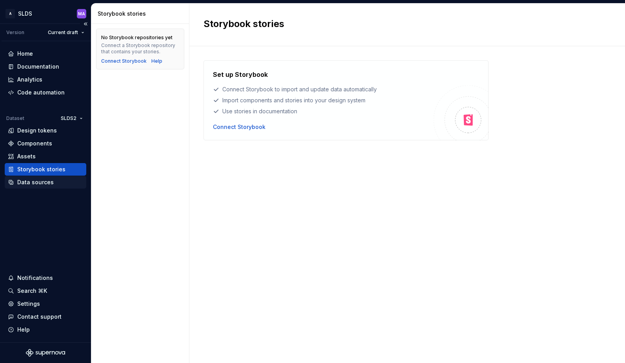
click at [37, 181] on div "Data sources" at bounding box center [35, 182] width 36 height 8
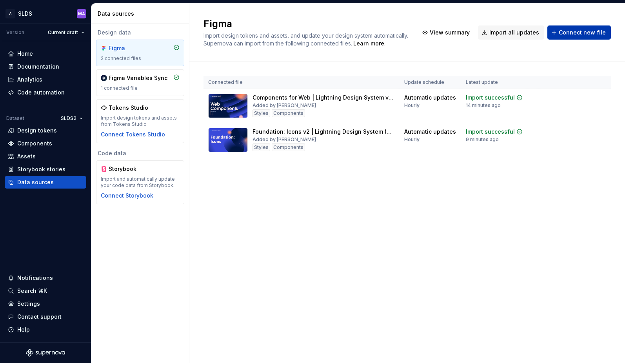
click at [587, 33] on span "Connect new file" at bounding box center [581, 33] width 47 height 8
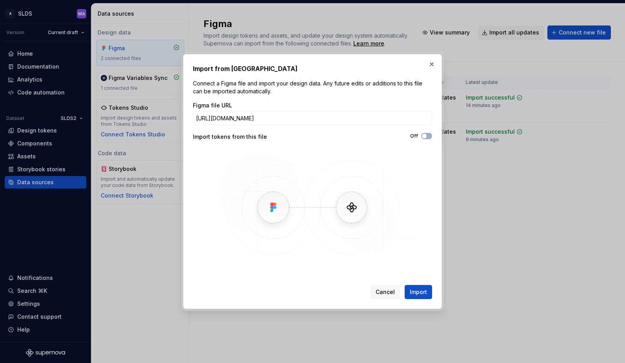
scroll to position [0, 201]
type input "[URL][DOMAIN_NAME]"
click at [419, 292] on span "Import" at bounding box center [418, 292] width 17 height 8
click at [380, 290] on span "Cancel" at bounding box center [384, 292] width 19 height 8
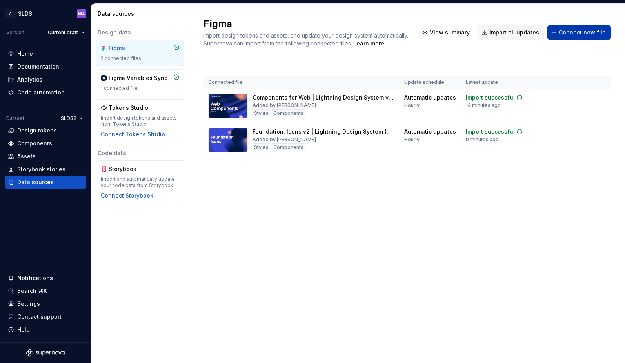
click at [586, 33] on span "Connect new file" at bounding box center [581, 33] width 47 height 8
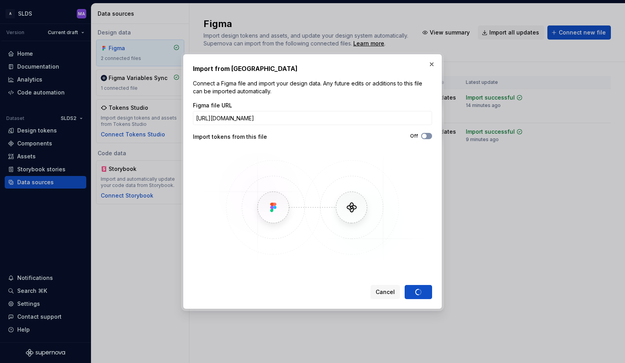
click at [426, 138] on icon "button" at bounding box center [424, 136] width 6 height 5
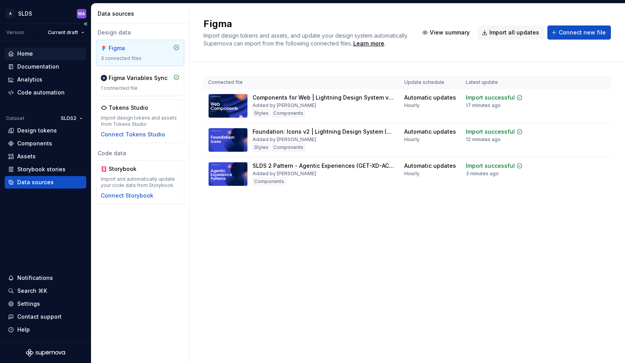
click at [37, 52] on div "Home" at bounding box center [45, 54] width 75 height 8
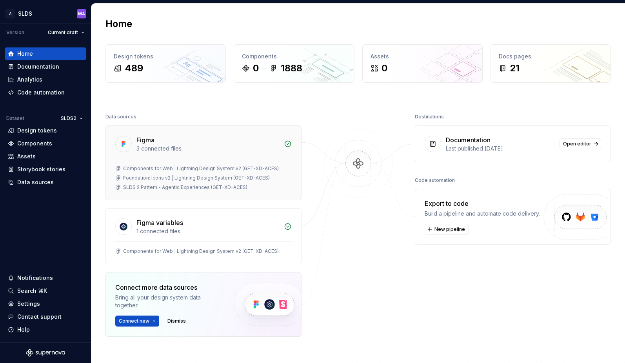
click at [283, 171] on div "Components for Web | Lightning Design System v2 (GET-XD-ACES)" at bounding box center [203, 168] width 176 height 6
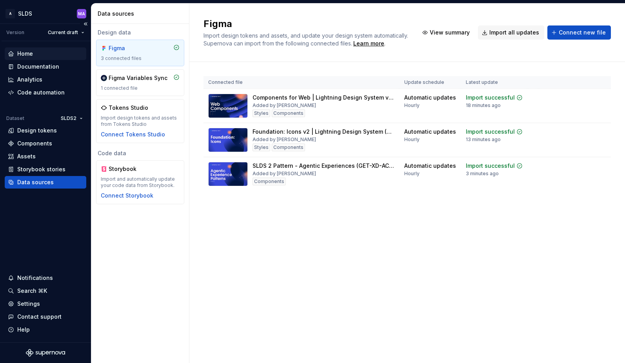
click at [19, 52] on div "Home" at bounding box center [25, 54] width 16 height 8
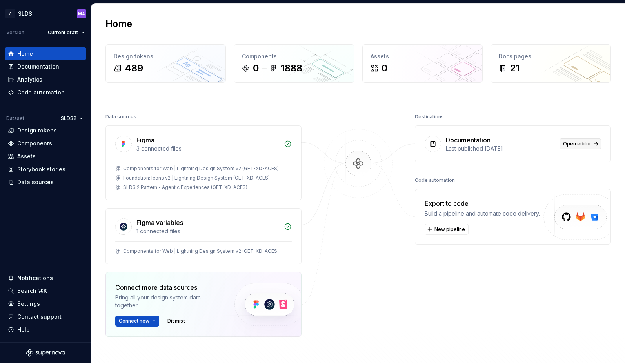
click at [590, 143] on span "Open editor" at bounding box center [577, 144] width 28 height 6
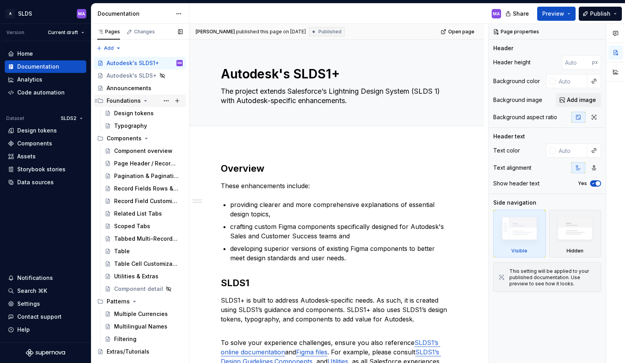
click at [145, 100] on icon "Page tree" at bounding box center [146, 100] width 2 height 1
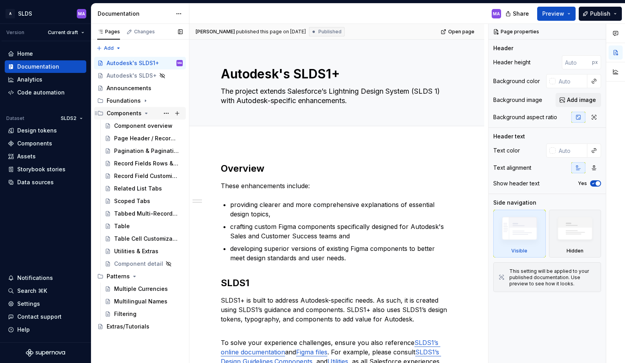
click at [145, 113] on icon "Page tree" at bounding box center [146, 113] width 2 height 1
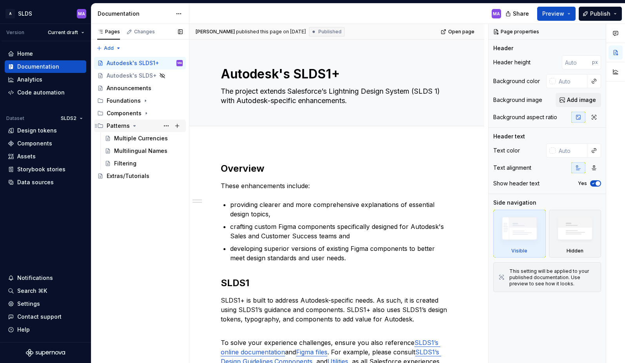
click at [132, 125] on icon "Page tree" at bounding box center [134, 126] width 6 height 6
click at [166, 65] on button "Page tree" at bounding box center [166, 63] width 11 height 11
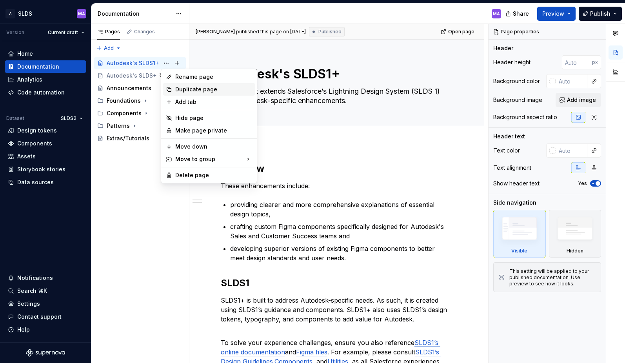
click at [186, 88] on div "Duplicate page" at bounding box center [213, 89] width 77 height 8
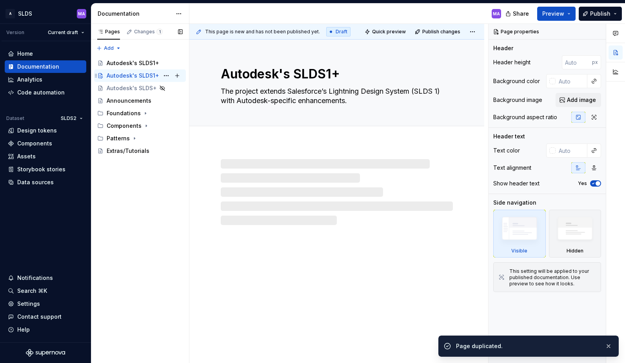
click at [118, 75] on div "Autodesk's SLDS1+" at bounding box center [133, 76] width 53 height 8
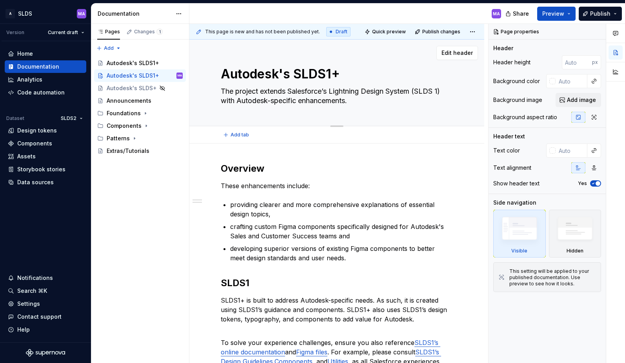
click at [330, 75] on textarea "Autodesk's SLDS1+" at bounding box center [335, 74] width 232 height 19
click at [331, 77] on textarea "Autodesk's SLDS1+" at bounding box center [335, 74] width 232 height 19
type textarea "*"
type textarea "Autodesk's SLDS+"
type textarea "*"
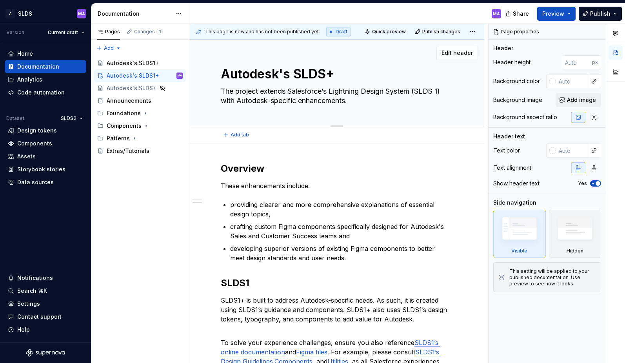
type textarea "Autodesk's SLDS2+"
type textarea "*"
type textarea "Autodesk's SLDS2+"
drag, startPoint x: 441, startPoint y: 91, endPoint x: 439, endPoint y: 95, distance: 4.7
click at [441, 91] on textarea "The project extends Salesforce’s Lightning Design System (SLDS 1) with Autodesk…" at bounding box center [335, 96] width 232 height 22
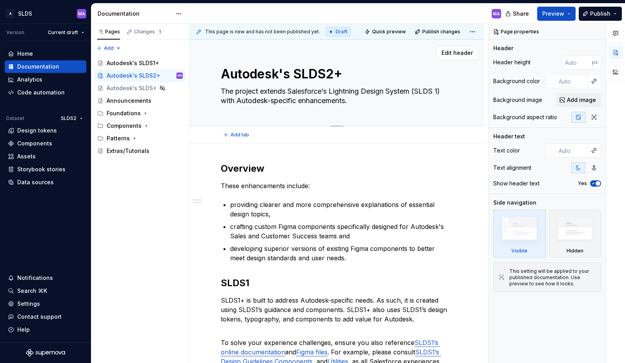
click at [438, 91] on textarea "The project extends Salesforce’s Lightning Design System (SLDS 1) with Autodesk…" at bounding box center [335, 96] width 232 height 22
type textarea "*"
type textarea "The project extends Salesforce’s Lightning Design System (SLDS ) with Autodesk-…"
type textarea "*"
type textarea "The project extends Salesforce’s Lightning Design System (SLDS) with Autodesk-s…"
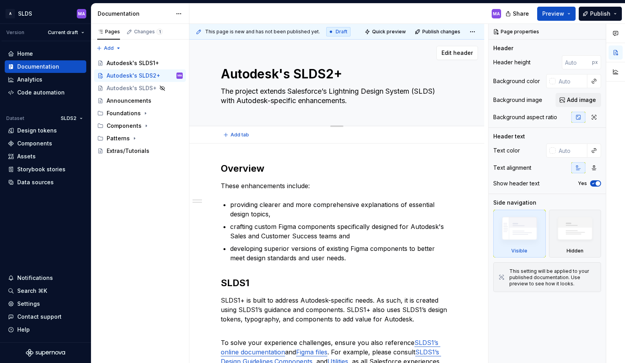
type textarea "*"
type textarea "The project extends Salesforce’s Lightning Design System (SLDS2) with Autodesk-…"
type textarea "*"
type textarea "The project extends Salesforce’s Lightning Design System (SLDS2) with Autodesk-…"
click at [138, 62] on div "Autodesk's SLDS1+" at bounding box center [133, 63] width 53 height 8
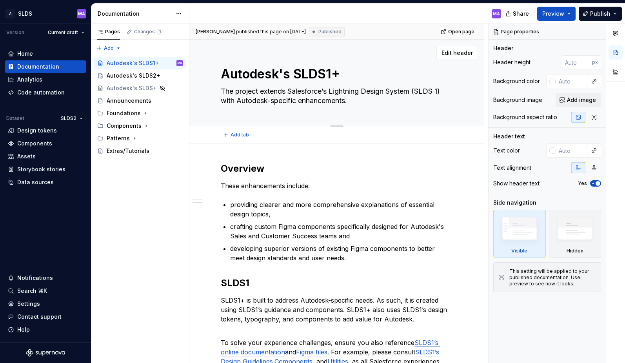
click at [439, 89] on textarea "The project extends Salesforce’s Lightning Design System (SLDS 1) with Autodesk…" at bounding box center [335, 96] width 232 height 22
click at [437, 94] on textarea "The project extends Salesforce’s Lightning Design System (SLDS 1) with Autodesk…" at bounding box center [335, 96] width 232 height 22
type textarea "*"
type textarea "The project extends Salesforce’s Lightning Design System (SLDS1) with Autodesk-…"
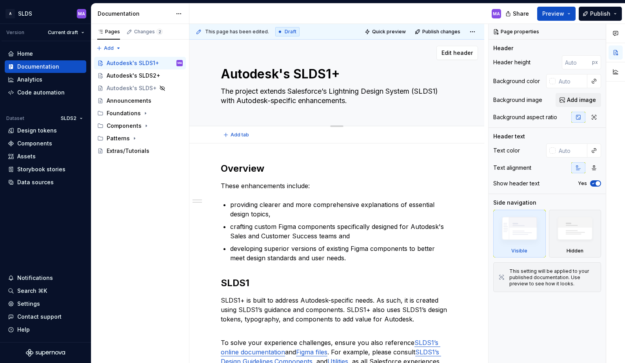
click at [363, 99] on textarea "The project extends Salesforce’s Lightning Design System (SLDS1) with Autodesk-…" at bounding box center [335, 96] width 232 height 22
type textarea "*"
type textarea "The project extends Salesforce’s Lightning Design System (SLDS1) with Autodesk-…"
click at [130, 73] on div "Autodesk's SLDS2+" at bounding box center [133, 76] width 53 height 8
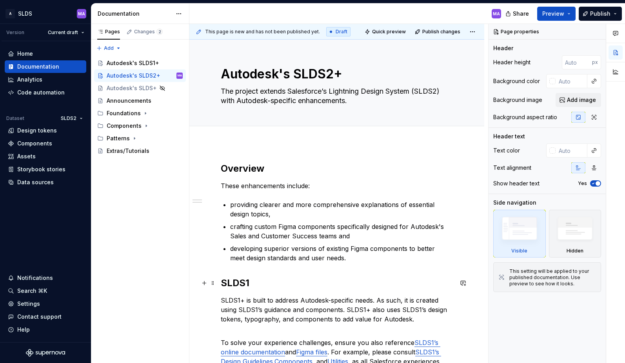
type textarea "*"
click at [255, 279] on h2 "SLDS1" at bounding box center [337, 283] width 232 height 13
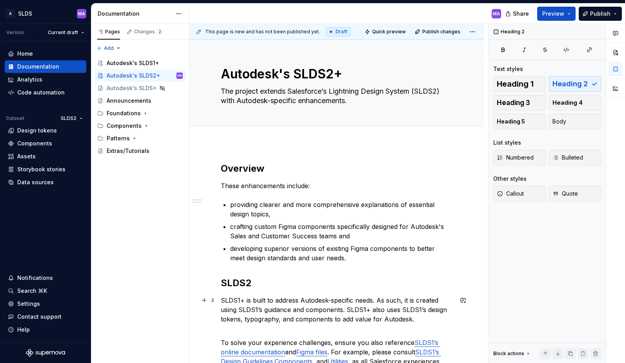
scroll to position [1, 0]
click at [240, 300] on p "SLDS1+ is built to address Autodesk-specific needs. As such, it is created usin…" at bounding box center [337, 309] width 232 height 28
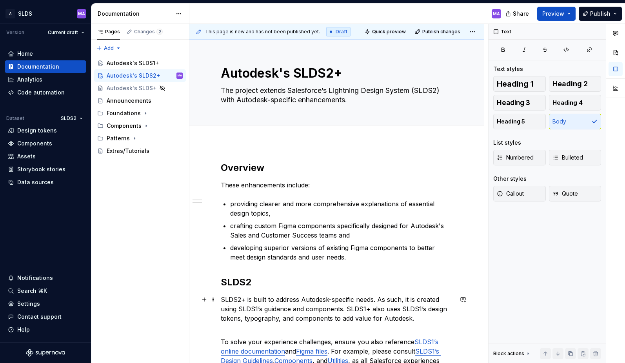
drag, startPoint x: 365, startPoint y: 308, endPoint x: 366, endPoint y: 312, distance: 4.1
click at [365, 308] on p "SLDS2+ is built to address Autodesk-specific needs. As such, it is created usin…" at bounding box center [337, 309] width 232 height 28
drag, startPoint x: 420, startPoint y: 306, endPoint x: 419, endPoint y: 312, distance: 5.1
click at [420, 306] on p "SLDS2+ is built to address Autodesk-specific needs. As such, it is created usin…" at bounding box center [337, 309] width 232 height 28
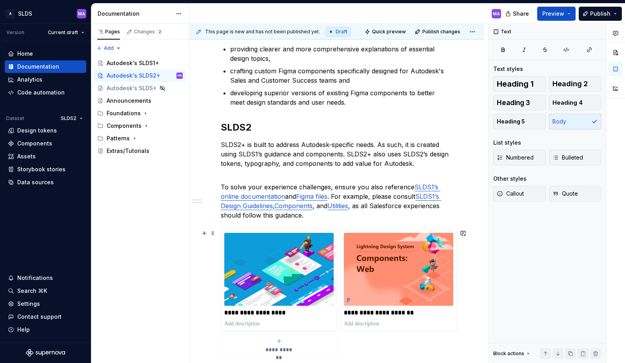
scroll to position [157, 0]
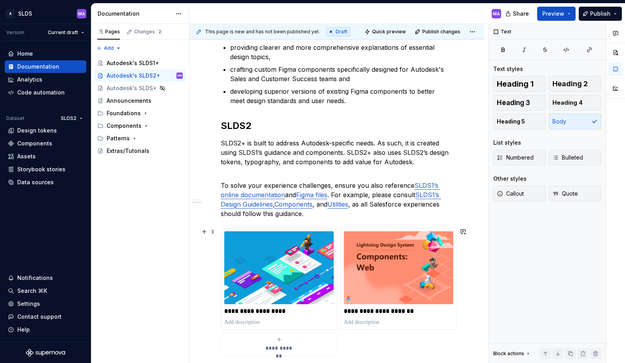
click at [278, 342] on icon "submit" at bounding box center [279, 339] width 6 height 6
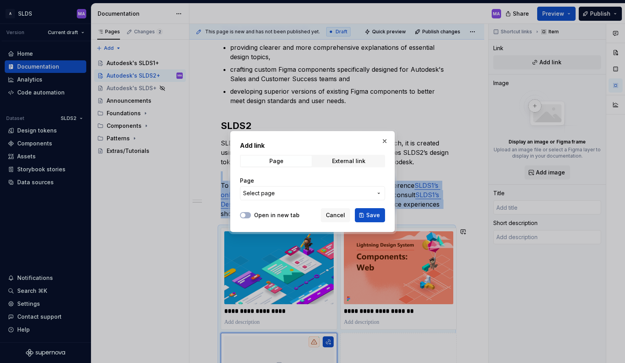
type textarea "*"
click at [350, 161] on div "External link" at bounding box center [348, 161] width 33 height 6
click at [336, 163] on div "External link" at bounding box center [348, 161] width 33 height 6
click at [272, 194] on input "URL" at bounding box center [312, 193] width 145 height 14
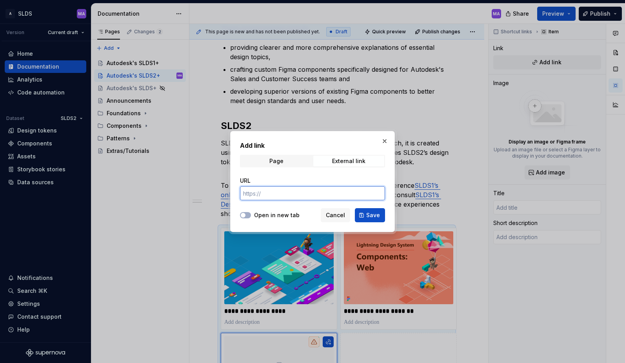
paste input "[URL][DOMAIN_NAME]"
type input "[URL][DOMAIN_NAME]"
click at [248, 215] on button "Open in new tab" at bounding box center [245, 215] width 11 height 6
click at [374, 216] on span "Save" at bounding box center [373, 215] width 14 height 8
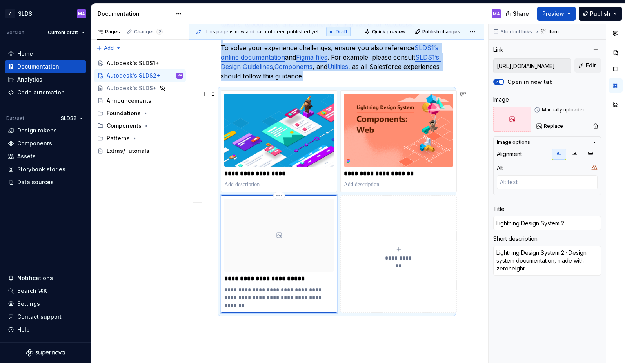
scroll to position [294, 0]
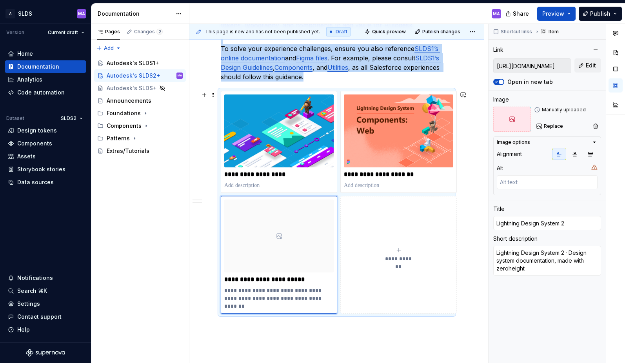
click at [395, 247] on icon "submit" at bounding box center [398, 250] width 6 height 6
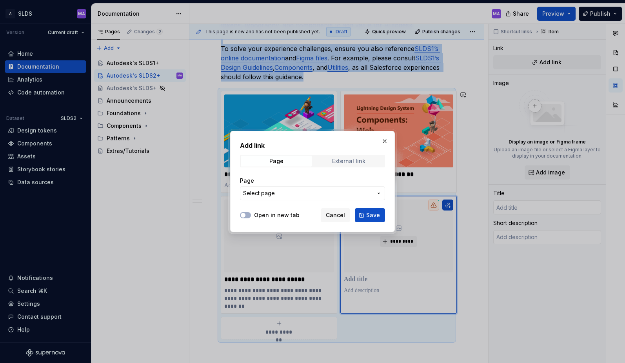
type textarea "*"
click at [359, 163] on div "External link" at bounding box center [348, 161] width 33 height 6
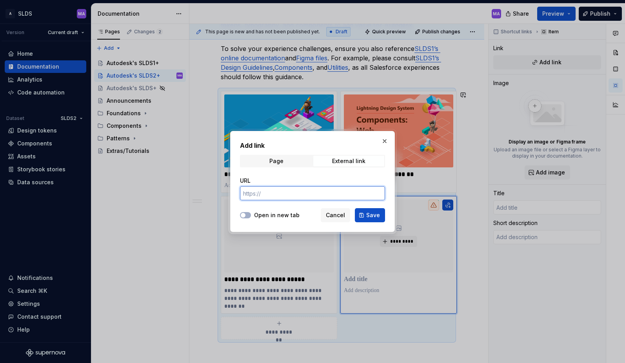
click at [282, 196] on input "URL" at bounding box center [312, 193] width 145 height 14
click at [262, 216] on label "Open in new tab" at bounding box center [276, 215] width 45 height 8
click at [251, 216] on button "Open in new tab" at bounding box center [245, 215] width 11 height 6
click at [287, 196] on input "URL" at bounding box center [312, 193] width 145 height 14
paste input "[URL][DOMAIN_NAME]"
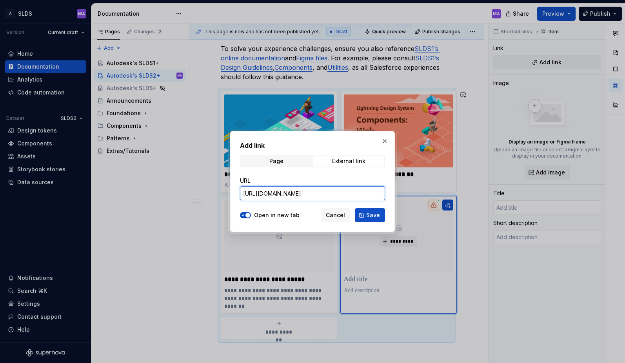
scroll to position [0, 334]
type input "[URL][DOMAIN_NAME]"
click at [374, 216] on span "Save" at bounding box center [373, 215] width 14 height 8
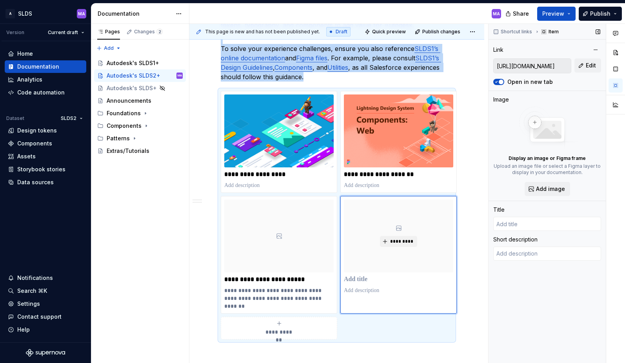
type textarea "*"
type input "Login | Figma"
type textarea "*"
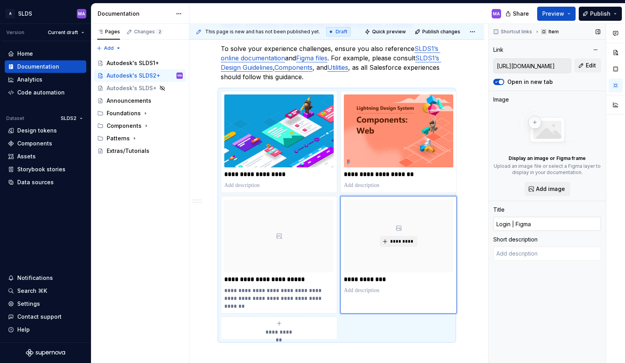
click at [555, 225] on input "Login | Figma" at bounding box center [547, 224] width 108 height 14
paste input "Components for Web | Lightning Design System v2 (GET-XD-ACES)"
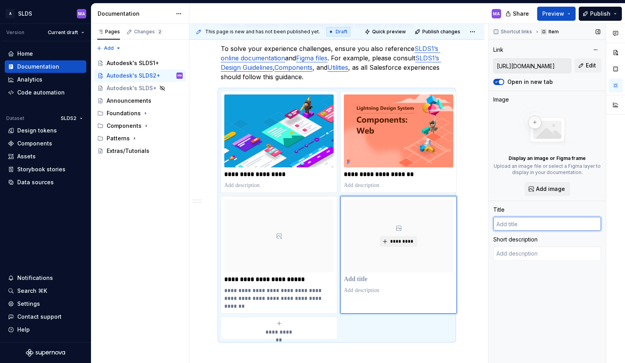
type textarea "*"
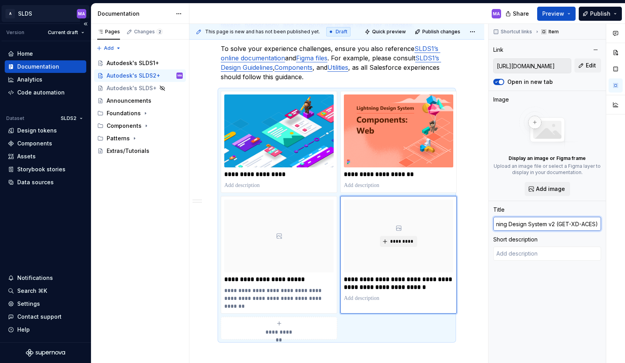
type input "Components for Web | Lightning Design System v2 (GET-XD-ACES)"
click at [560, 226] on input "Components for Web | Lightning Design System v2 (GET-XD-ACES)" at bounding box center [547, 224] width 108 height 14
type textarea "*"
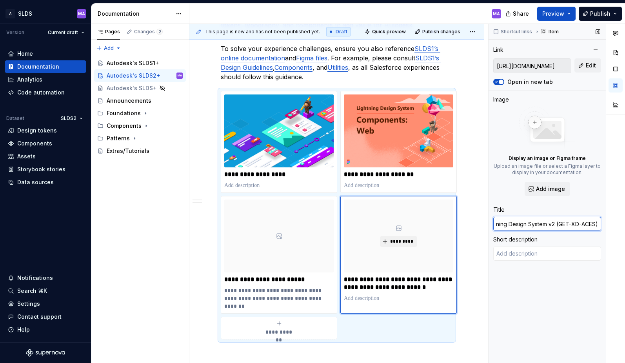
type input "Components for Web | Lightning Design System v2 (GET-XD-ACES"
type textarea "*"
type input "Components for Web | Lightning Design System v2 (GET-XD-ACE"
type textarea "*"
type input "Components for Web | Lightning Design System v2 (GET-XD-AC"
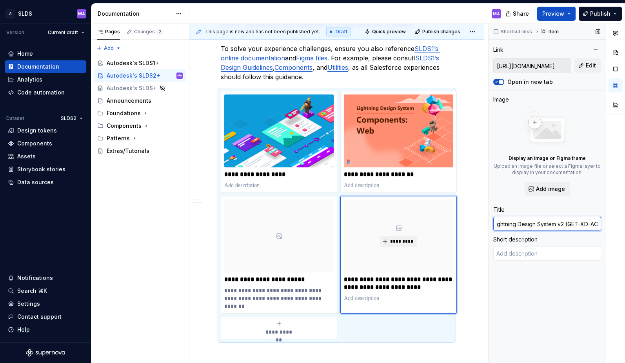
type textarea "*"
type input "Components for Web | Lightning Design System v2 (GET-XD-A"
type textarea "*"
type input "Components for Web | Lightning Design System v2 (GET-XD-"
type textarea "*"
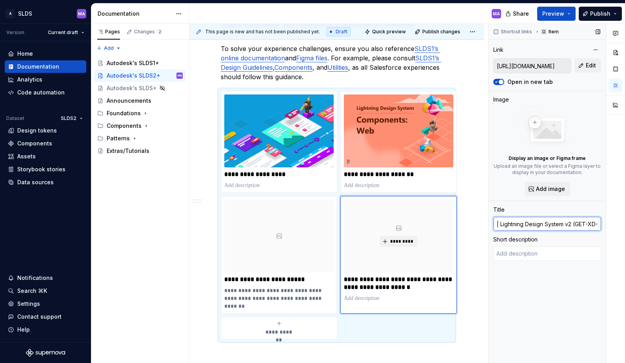
type input "Components for Web | Lightning Design System v2 (GET-XD"
type textarea "*"
type input "Components for Web | Lightning Design System v2 (GET-X"
type textarea "*"
type input "Components for Web | Lightning Design System v2 (GET"
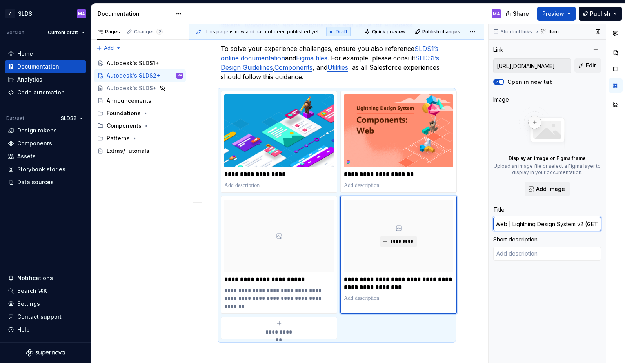
type textarea "*"
type input "Components for Web | Lightning Design System v2 (GE"
type textarea "*"
type input "Components for Web | Lightning Design System v2 (G"
type textarea "*"
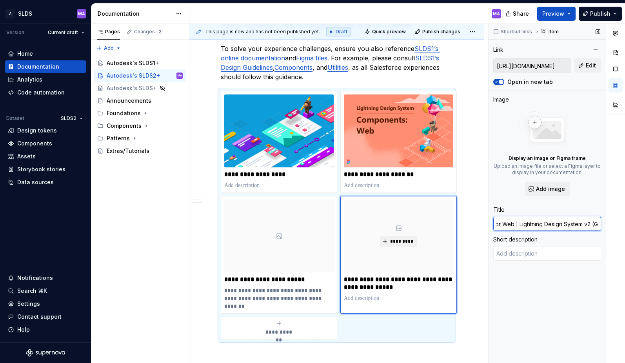
type input "Components for Web | Lightning Design System v2 ("
type textarea "*"
type input "Components for Web | Lightning Design System v2"
type textarea "*"
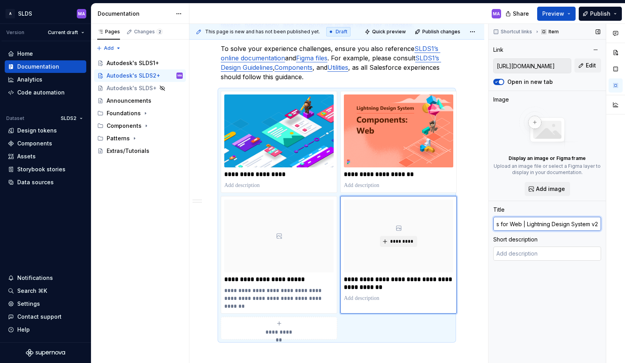
type input "Components for Web | Lightning Design System v2"
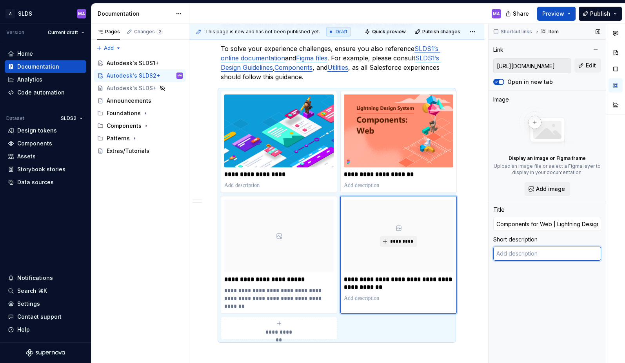
click at [527, 254] on textarea at bounding box center [547, 254] width 108 height 14
type textarea "*"
type textarea "c"
type textarea "*"
type textarea "co"
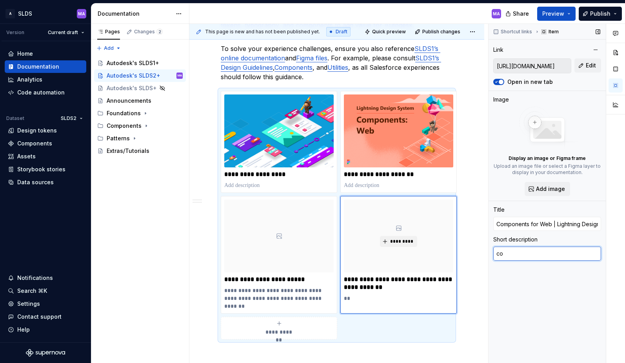
type textarea "*"
type textarea "cor"
type textarea "*"
type textarea "core"
type textarea "*"
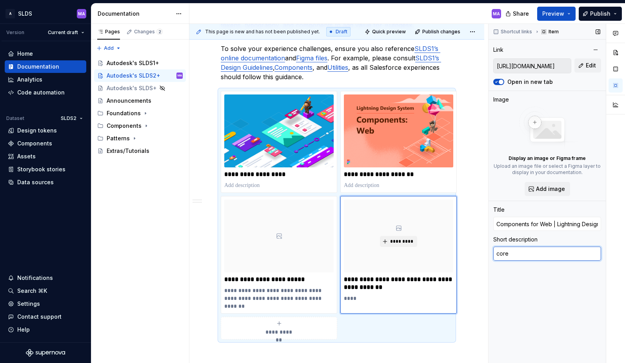
type textarea "core"
type textarea "*"
type textarea "core S"
type textarea "*"
type textarea "core SL"
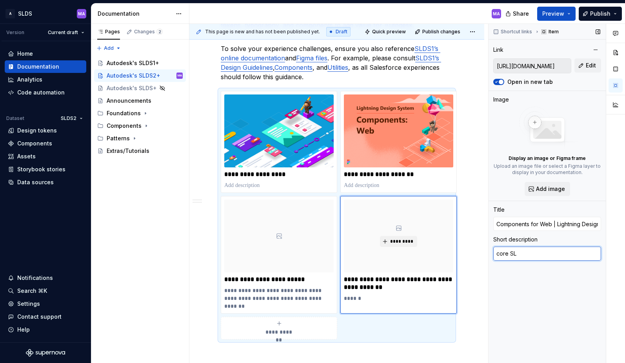
type textarea "*"
type textarea "core SLD"
type textarea "*"
type textarea "core SLDS"
type textarea "*"
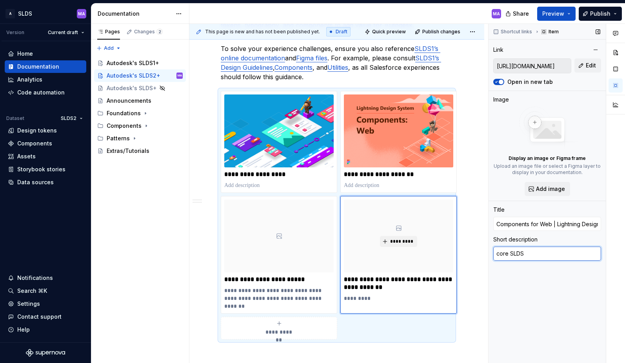
type textarea "core SLDS2"
type textarea "*"
type textarea "core SLDS2"
type textarea "*"
type textarea "core SLDS2 c"
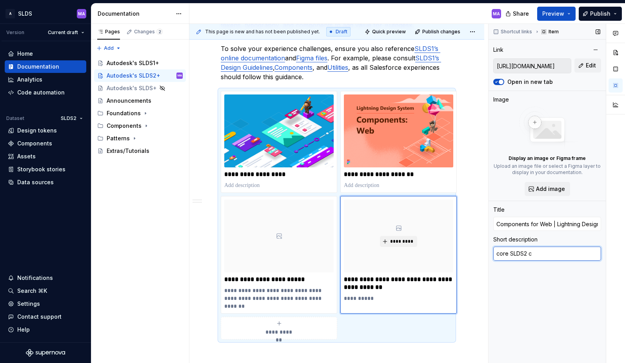
type textarea "*"
type textarea "core SLDS2 co"
type textarea "*"
type textarea "core SLDS2 com"
type textarea "*"
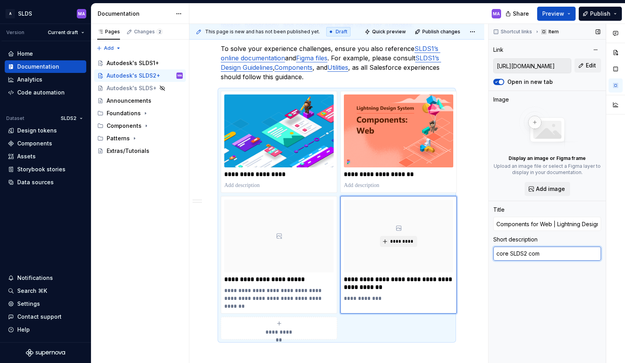
type textarea "core SLDS2 comp"
type textarea "*"
type textarea "core SLDS2 compo"
type textarea "*"
type textarea "core SLDS2 compon"
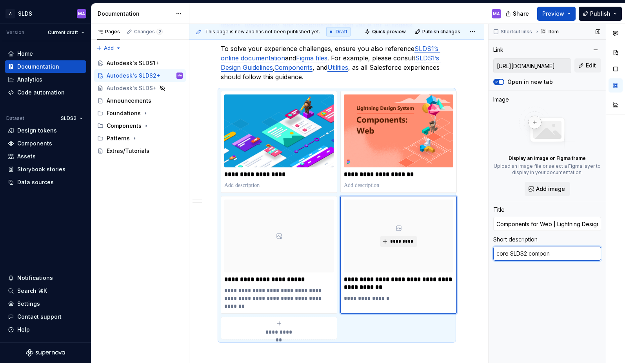
type textarea "*"
type textarea "core SLDS2 compone"
type textarea "*"
type textarea "core SLDS2 componen"
type textarea "*"
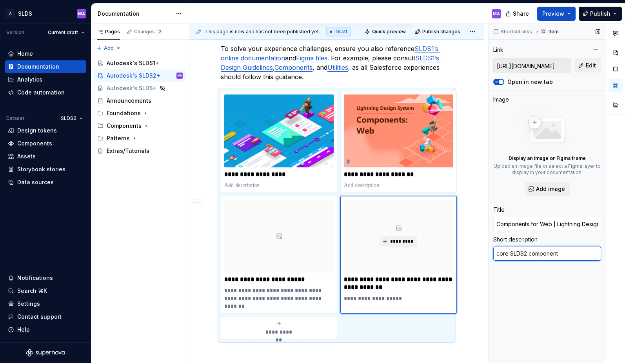
type textarea "core SLDS2 components"
type textarea "*"
type textarea "core SLDS2 Fcomponents"
type textarea "*"
type textarea "core SLDS2 Ficomponents"
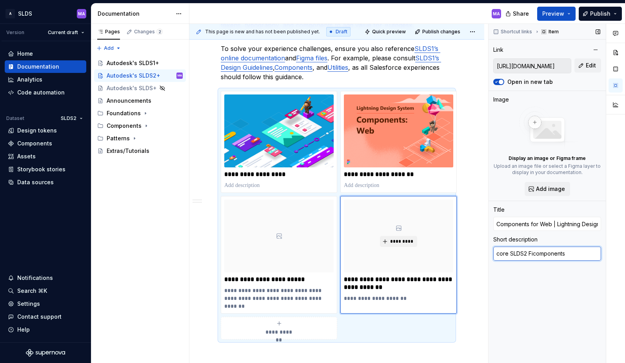
type textarea "*"
type textarea "core SLDS2 Figcomponents"
type textarea "*"
type textarea "core SLDS2 Figmcomponents"
type textarea "*"
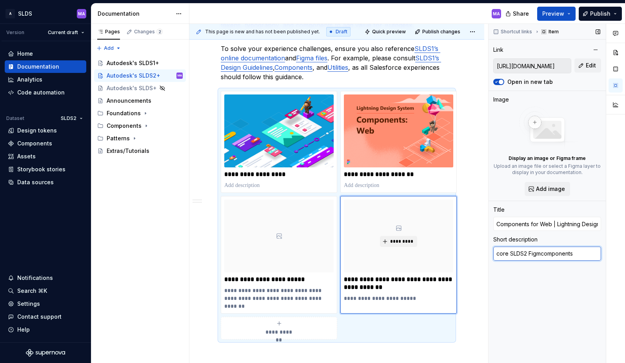
type textarea "core SLDS2 Figmacomponents"
type textarea "*"
type textarea "core SLDS2 Figma components"
type textarea "*"
type textarea "core SLDS2 Figma components"
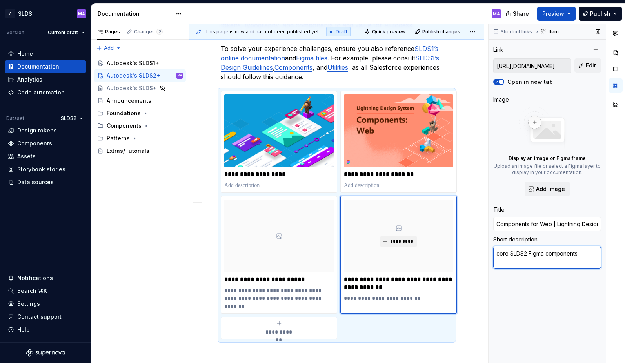
type textarea "*"
type textarea "core SLDS2 Figma components"
click at [544, 285] on div "Shortcut links Item Link [URL][DOMAIN_NAME] Edit Open in new tab Image Display …" at bounding box center [546, 193] width 117 height 339
click at [549, 189] on span "Add image" at bounding box center [550, 189] width 29 height 8
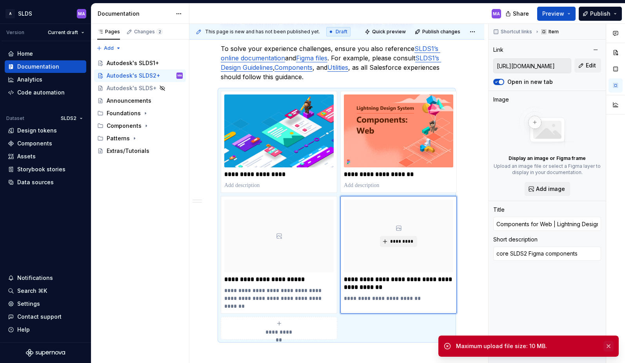
click at [610, 346] on button "button" at bounding box center [608, 346] width 10 height 11
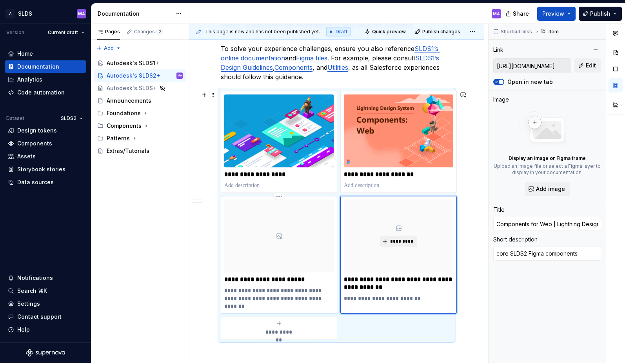
type textarea "*"
type input "[URL][DOMAIN_NAME]"
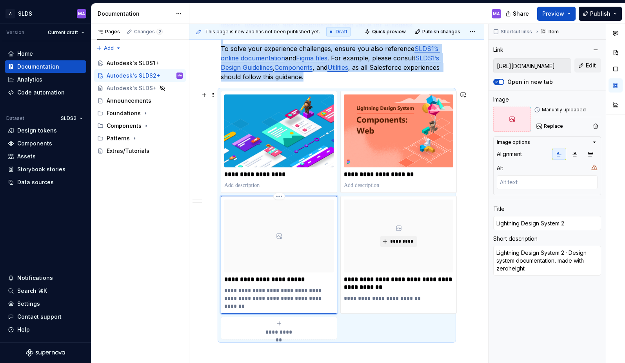
click at [267, 259] on div at bounding box center [278, 235] width 109 height 73
click at [553, 126] on span "Replace" at bounding box center [553, 126] width 19 height 6
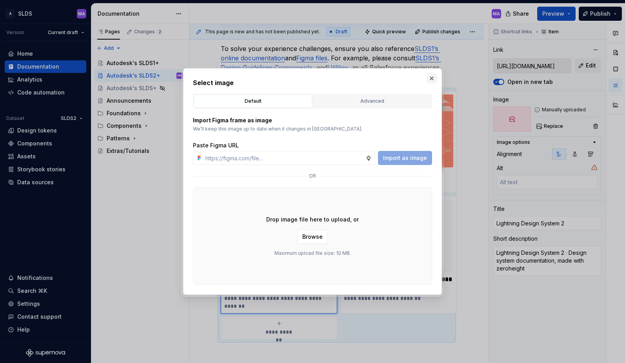
click at [431, 77] on button "button" at bounding box center [431, 78] width 11 height 11
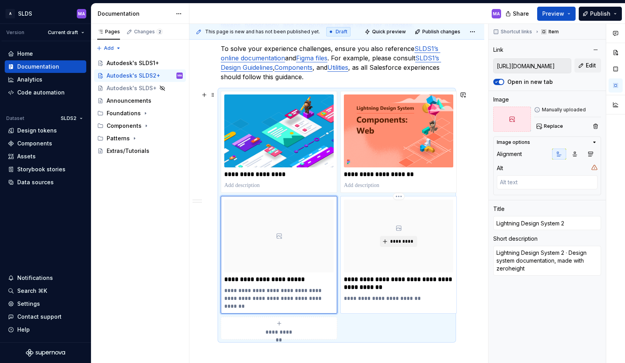
type textarea "*"
type input "[URL][DOMAIN_NAME]"
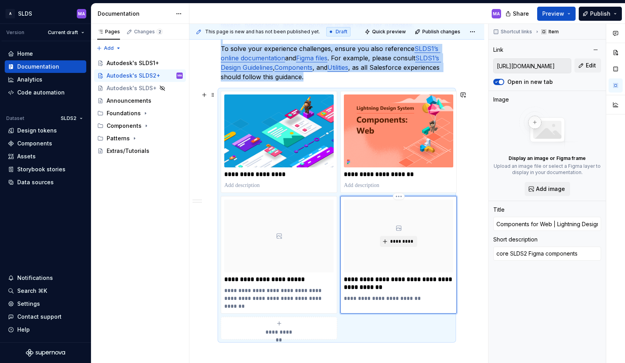
click at [403, 215] on div "*********" at bounding box center [398, 235] width 109 height 73
type textarea "*"
type input "[URL][DOMAIN_NAME]"
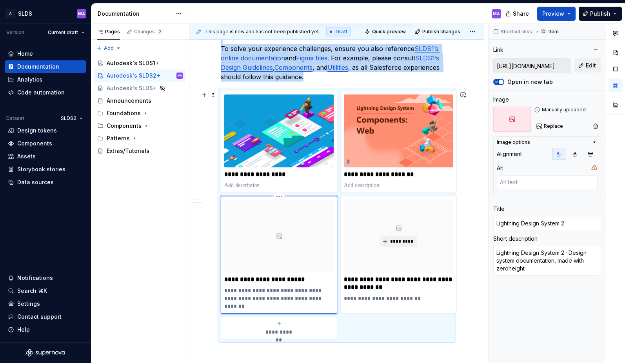
click at [303, 214] on div at bounding box center [278, 235] width 109 height 73
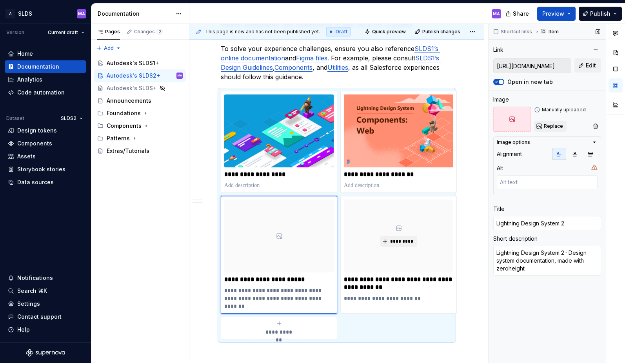
click at [560, 127] on span "Replace" at bounding box center [553, 126] width 19 height 6
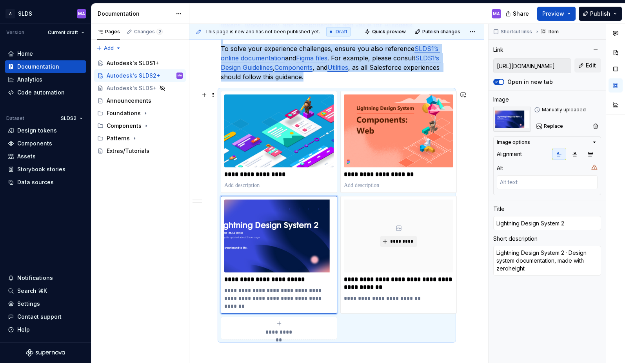
click at [474, 199] on div "**********" at bounding box center [338, 193] width 299 height 339
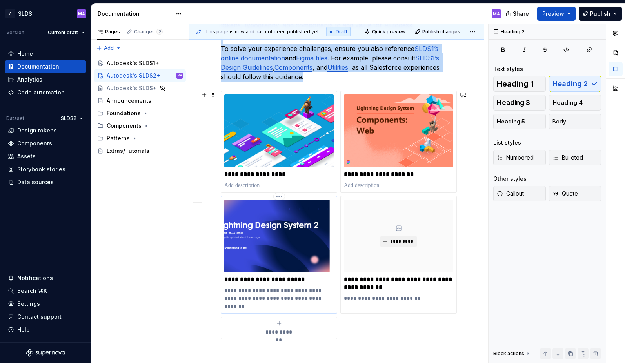
click at [268, 249] on img at bounding box center [278, 235] width 109 height 73
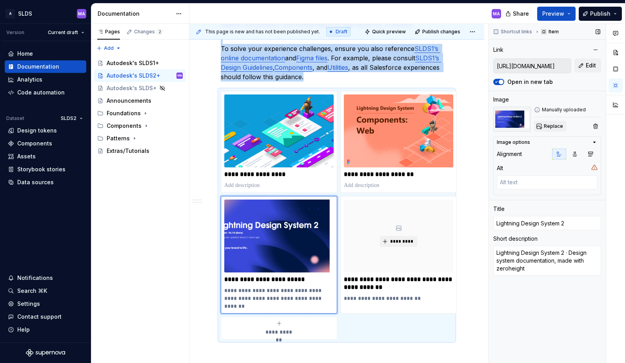
click at [555, 125] on span "Replace" at bounding box center [553, 126] width 19 height 6
click at [475, 112] on div "**********" at bounding box center [336, 162] width 295 height 627
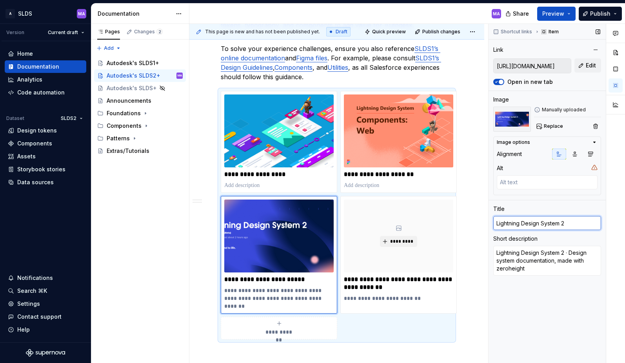
click at [547, 222] on input "Lightning Design System 2" at bounding box center [547, 223] width 108 height 14
type textarea "*"
type input "S"
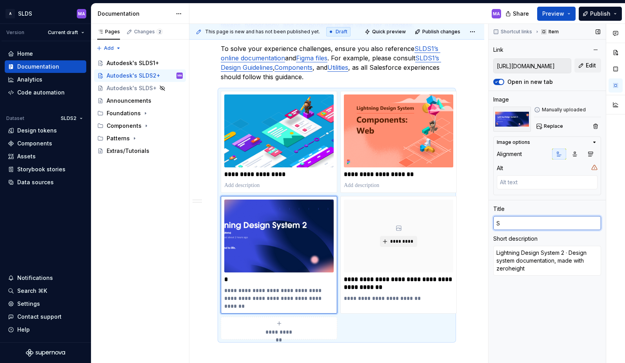
type textarea "*"
type input "SLD"
type textarea "*"
type input "SLDS"
type textarea "*"
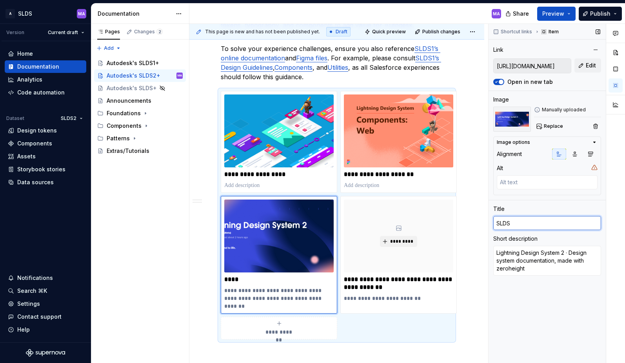
type input "SLDS2"
type textarea "*"
type input "SLDS2"
type textarea "*"
type input "SLDS2 d"
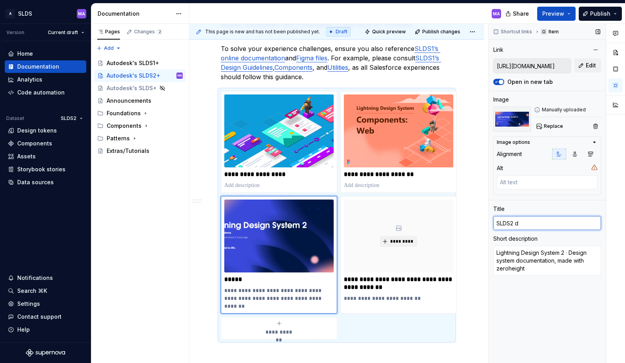
type textarea "*"
type input "SLDS2 do"
type textarea "*"
type input "SLDS2 docu"
type textarea "*"
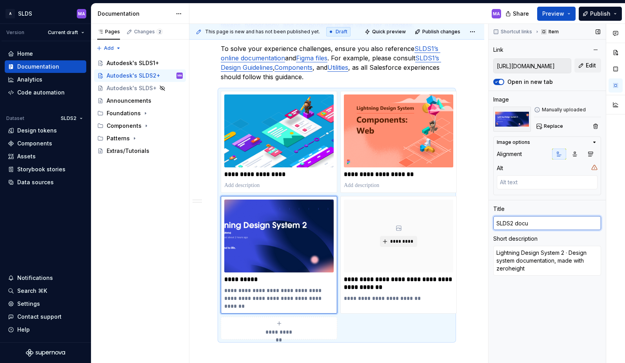
type input "SLDS2 docum"
type textarea "*"
type input "SLDS2 docume"
type textarea "*"
type input "SLDS2 documen"
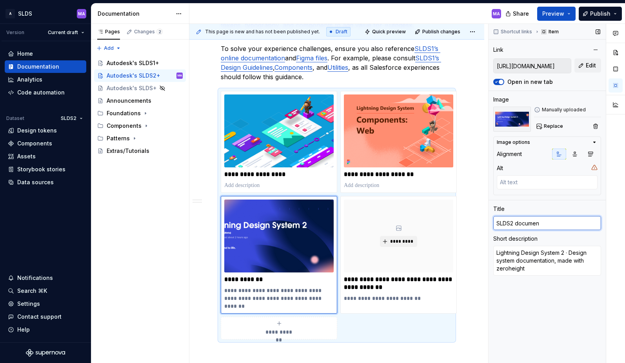
type textarea "*"
type input "SLDS2 document"
type textarea "*"
type input "SLDS2 documenta"
type textarea "*"
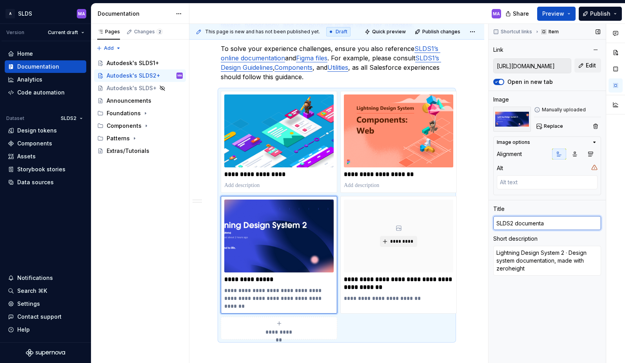
type input "SLDS2 documentat"
type textarea "*"
type input "SLDS2 documentati"
type textarea "*"
type input "SLDS2 documentatio"
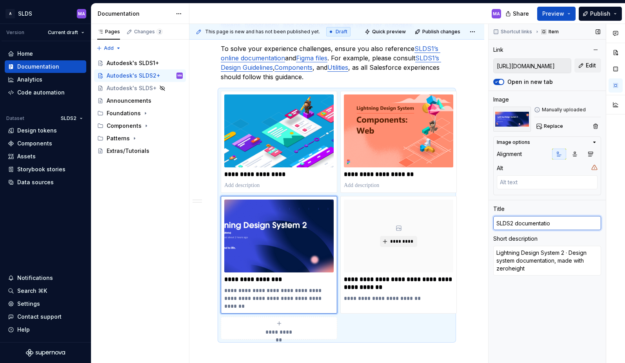
type textarea "*"
type input "SLDS2 documentation"
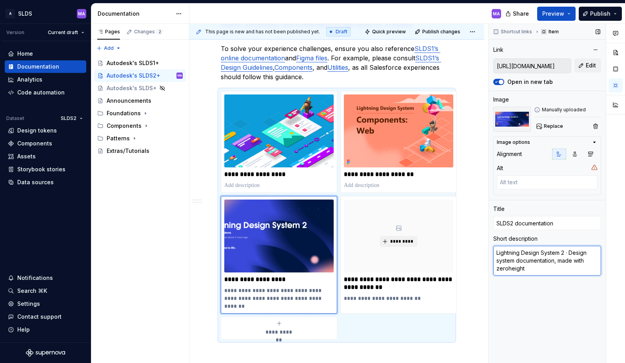
click at [507, 254] on textarea "Lightning Design System 2 · Design system documentation, made with zeroheight" at bounding box center [547, 261] width 108 height 30
type textarea "*"
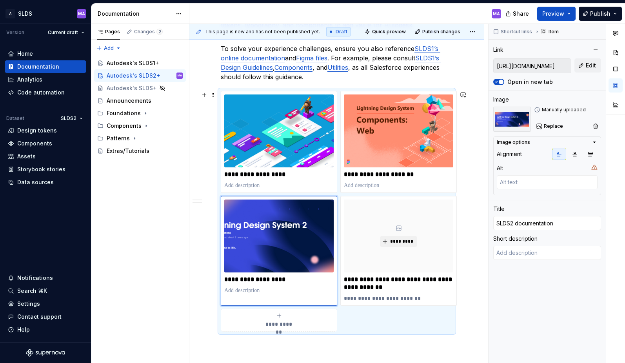
click at [471, 285] on div "**********" at bounding box center [336, 158] width 295 height 619
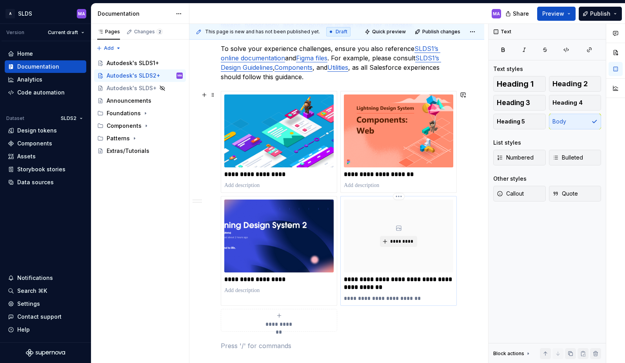
click at [429, 219] on div "*********" at bounding box center [398, 235] width 109 height 73
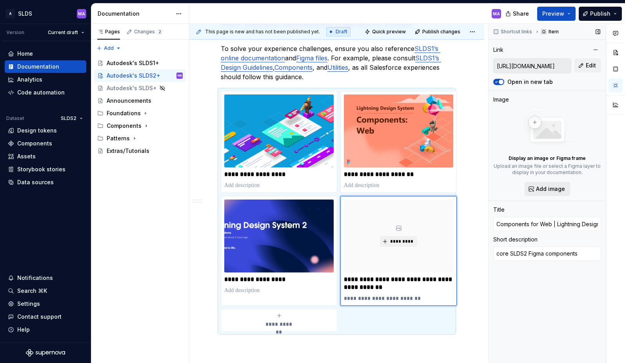
click at [551, 189] on span "Add image" at bounding box center [550, 189] width 29 height 8
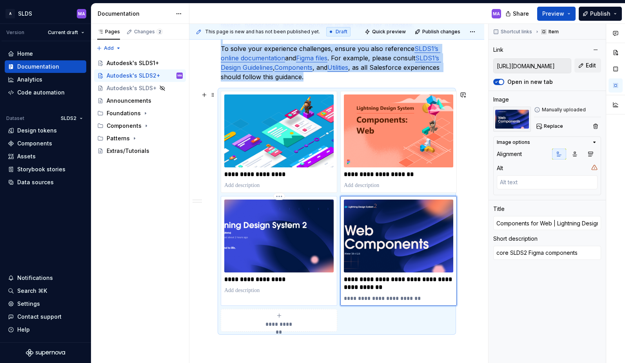
type textarea "*"
type input "[URL][DOMAIN_NAME]"
type input "SLDS2 documentation"
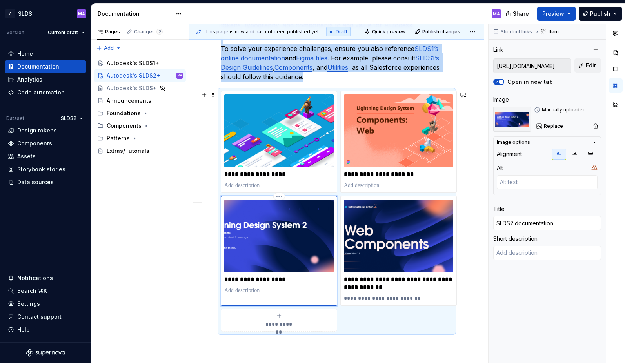
click at [288, 236] on img at bounding box center [278, 235] width 109 height 73
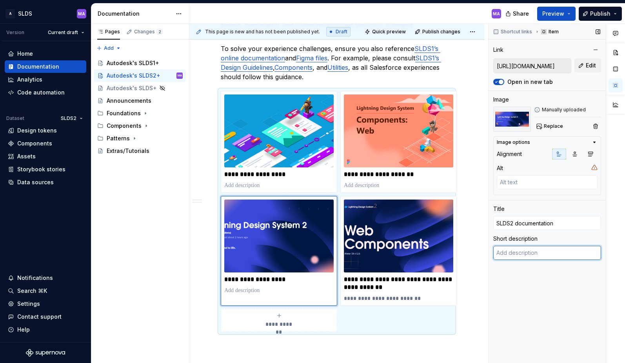
click at [550, 254] on textarea at bounding box center [547, 253] width 108 height 14
type textarea "*"
type textarea "S"
type textarea "*"
type textarea "SL"
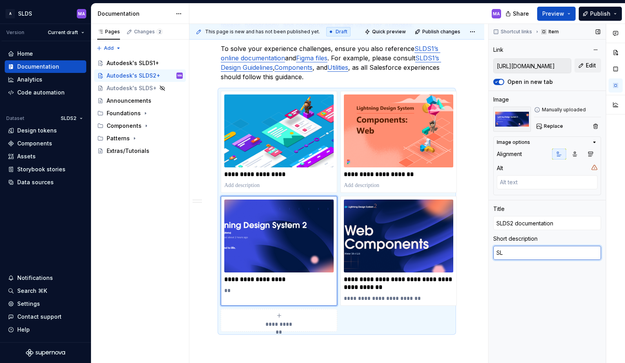
type textarea "*"
type textarea "SLD"
type textarea "*"
type textarea "SLDS"
type textarea "*"
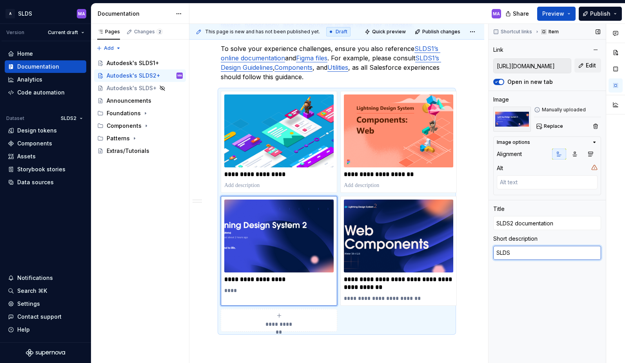
type textarea "SLDS2"
type textarea "*"
type textarea "SLDS2"
type textarea "*"
type textarea "SLDS2 s"
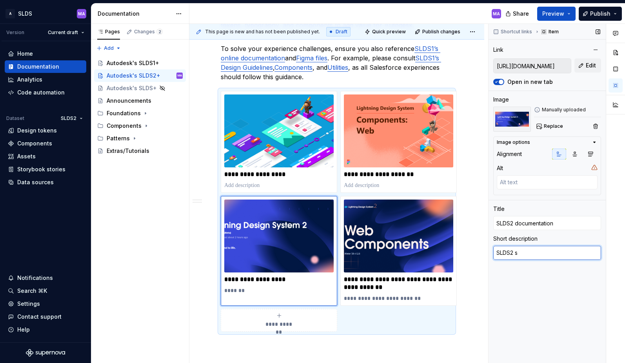
type textarea "*"
type textarea "SLDS2 spe"
type textarea "*"
type textarea "SLDS2 spec"
type textarea "*"
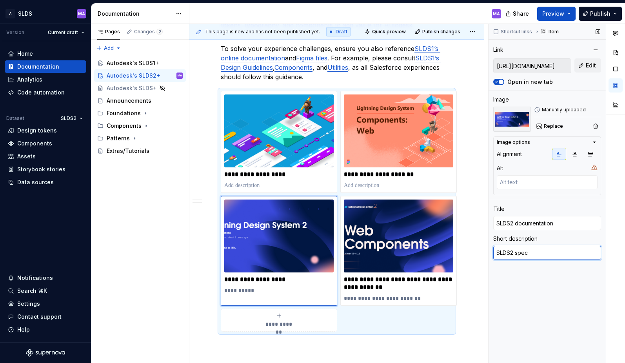
type textarea "SLDS2 spec"
type textarea "*"
type textarea "SLDS2 spec a"
type textarea "*"
type textarea "SLDS2 spec and"
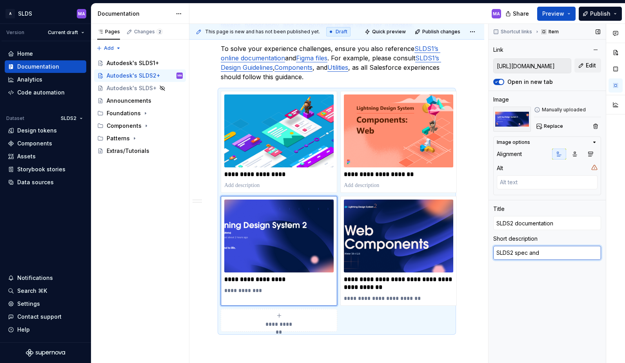
type textarea "*"
type textarea "SLDS2 spec and"
type textarea "*"
type textarea "SLDS2 spec and g"
type textarea "*"
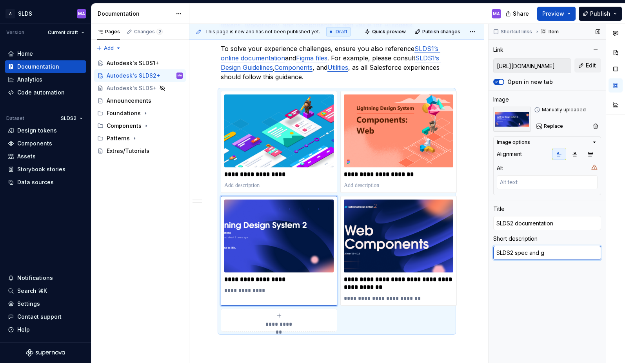
type textarea "SLDS2 spec and gu"
type textarea "*"
type textarea "SLDS2 spec and guid"
type textarea "*"
type textarea "SLDS2 spec and guida"
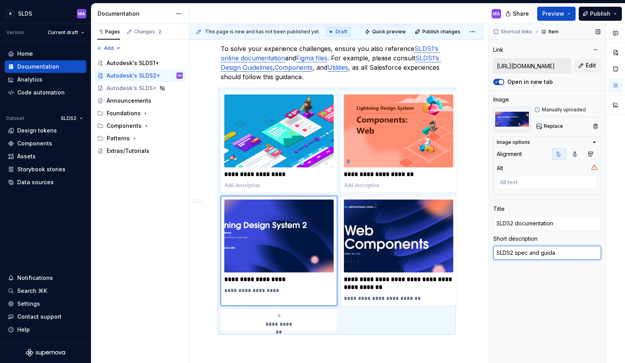
type textarea "*"
type textarea "SLDS2 spec and guidanc"
type textarea "*"
type textarea "SLDS2 spec and guidance"
click at [479, 267] on div "**********" at bounding box center [336, 158] width 295 height 619
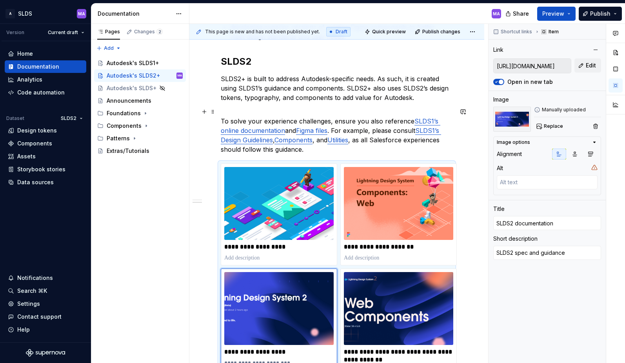
scroll to position [219, 0]
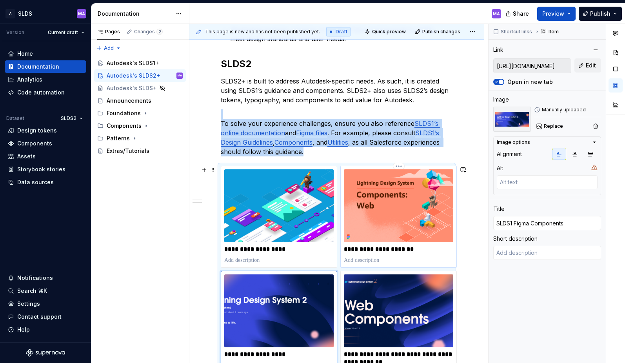
click at [396, 211] on img at bounding box center [398, 205] width 109 height 73
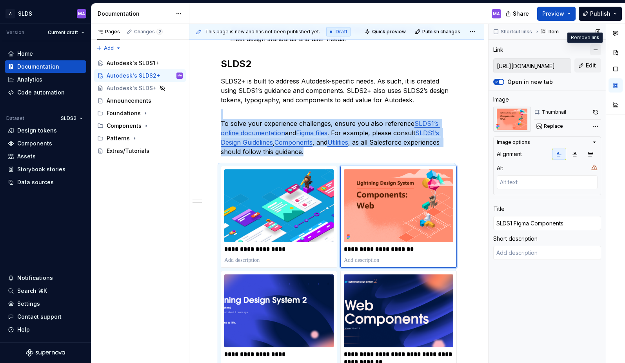
click at [597, 51] on button "button" at bounding box center [595, 49] width 11 height 11
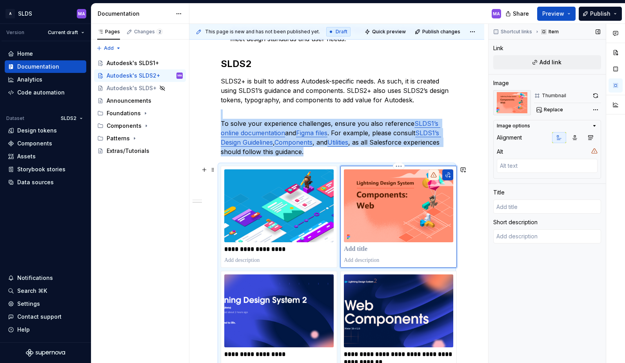
click at [423, 212] on img at bounding box center [398, 205] width 109 height 73
click at [405, 203] on img at bounding box center [398, 205] width 109 height 73
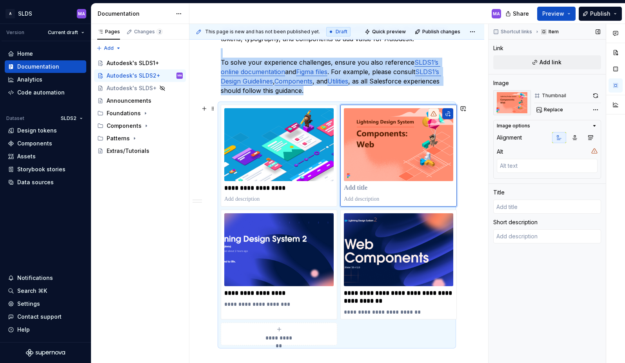
scroll to position [255, 0]
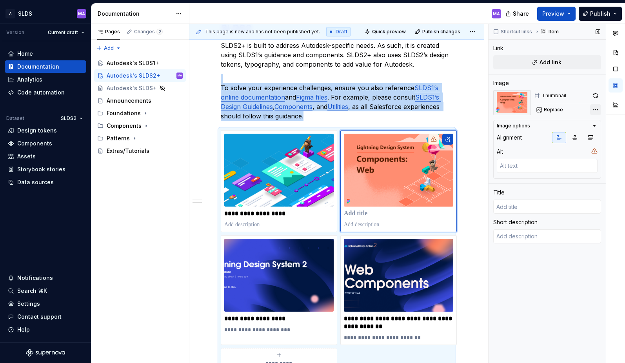
click at [597, 111] on div "Comments Open comments No comments yet Select ‘Comment’ from the block context …" at bounding box center [556, 193] width 136 height 339
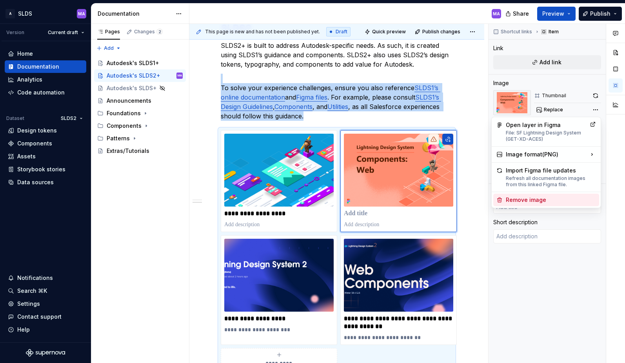
click at [537, 200] on div "Remove image" at bounding box center [551, 200] width 90 height 8
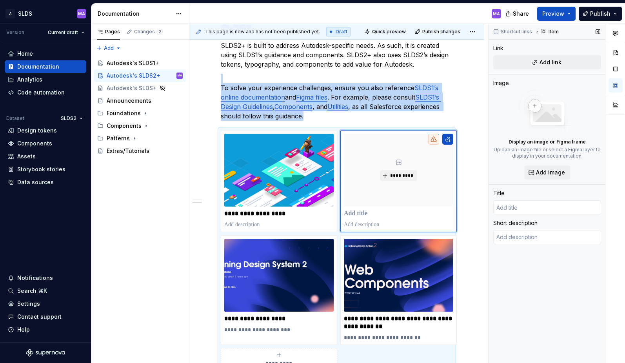
scroll to position [274, 0]
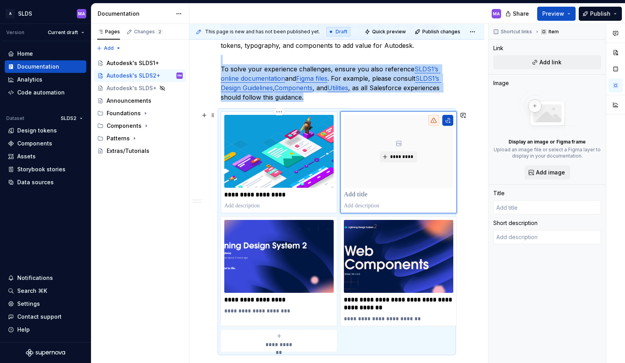
click at [305, 145] on img at bounding box center [278, 151] width 109 height 73
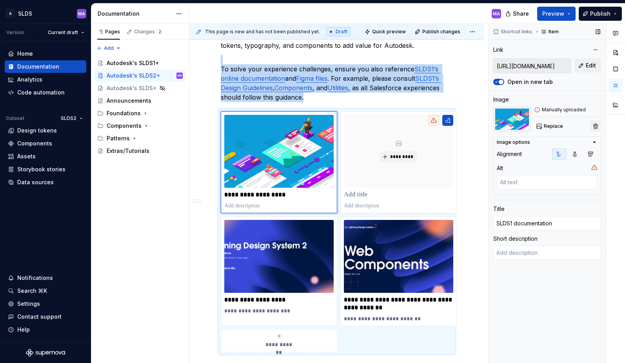
click at [596, 127] on button "button" at bounding box center [595, 126] width 11 height 11
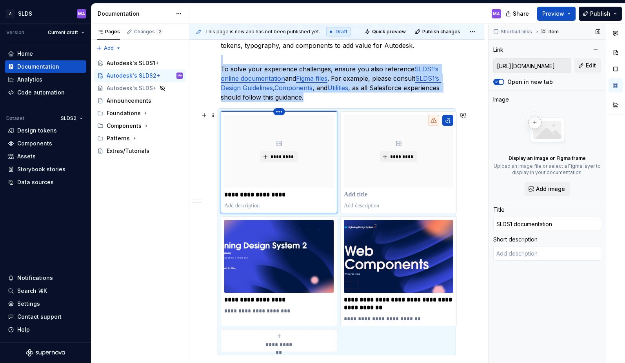
click at [278, 112] on html "A SLDS MA Version Current draft Home Documentation Analytics Code automation Da…" at bounding box center [312, 181] width 625 height 363
click at [300, 128] on div "Delete item" at bounding box center [313, 125] width 51 height 8
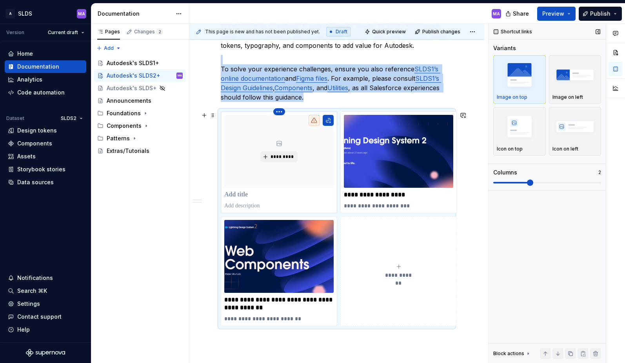
click at [280, 111] on html "A SLDS MA Version Current draft Home Documentation Analytics Code automation Da…" at bounding box center [312, 181] width 625 height 363
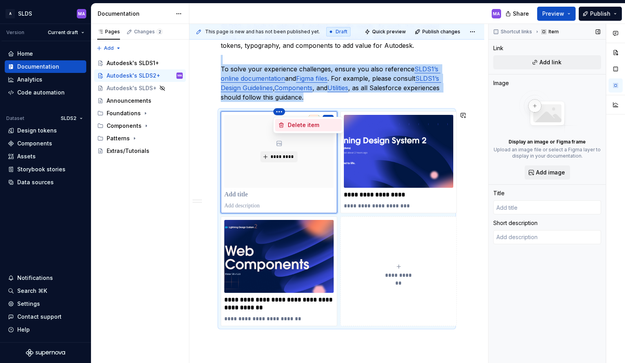
click at [286, 124] on div "Delete item" at bounding box center [308, 125] width 67 height 13
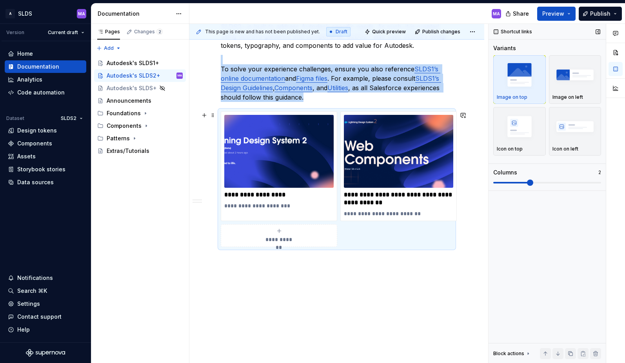
click at [477, 172] on div "**********" at bounding box center [336, 127] width 295 height 514
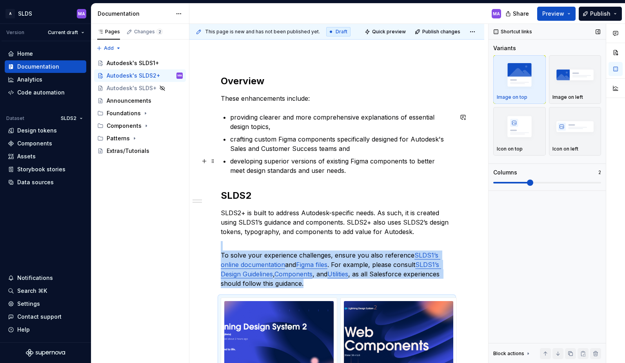
scroll to position [98, 0]
